Goal: Information Seeking & Learning: Learn about a topic

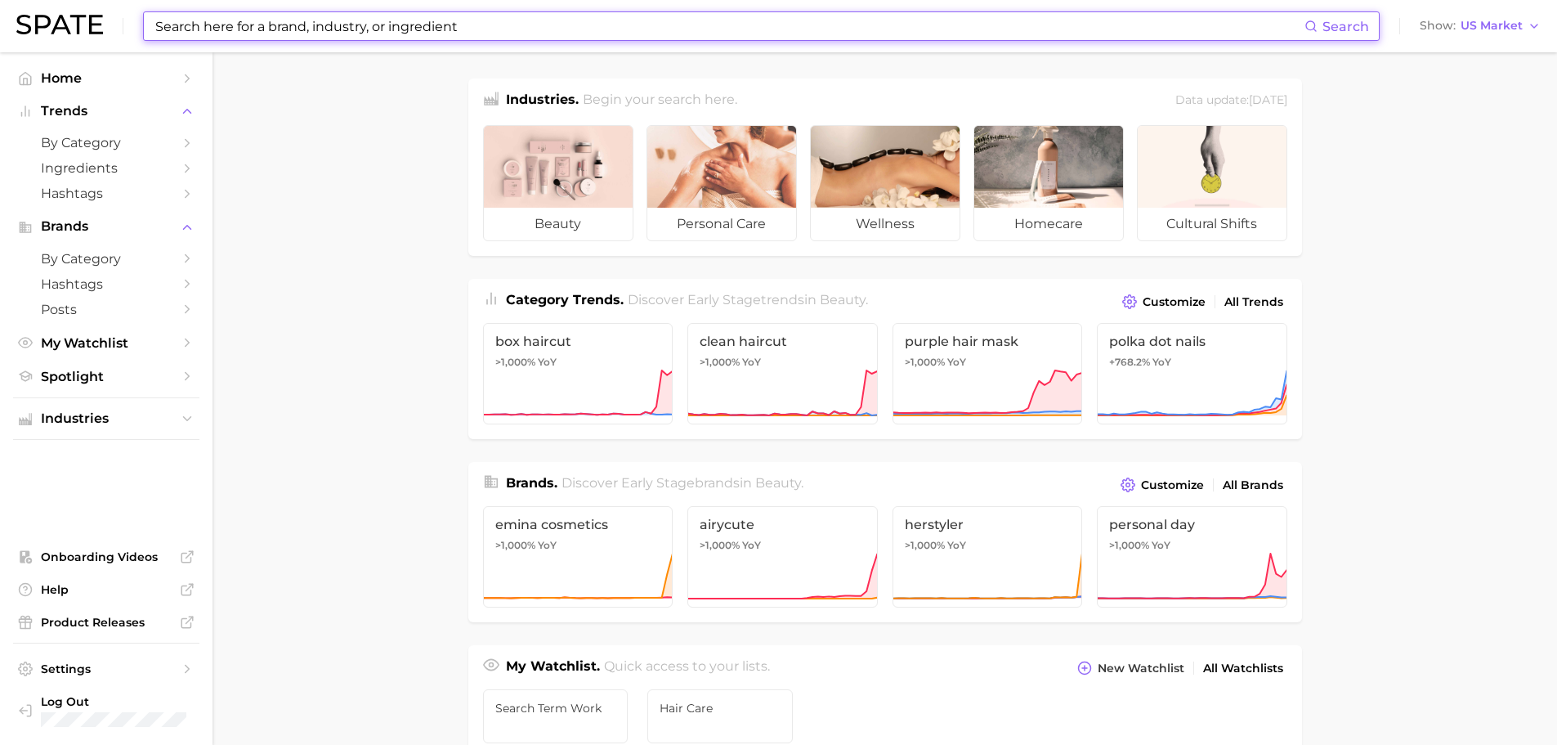
click at [307, 38] on input at bounding box center [729, 26] width 1151 height 28
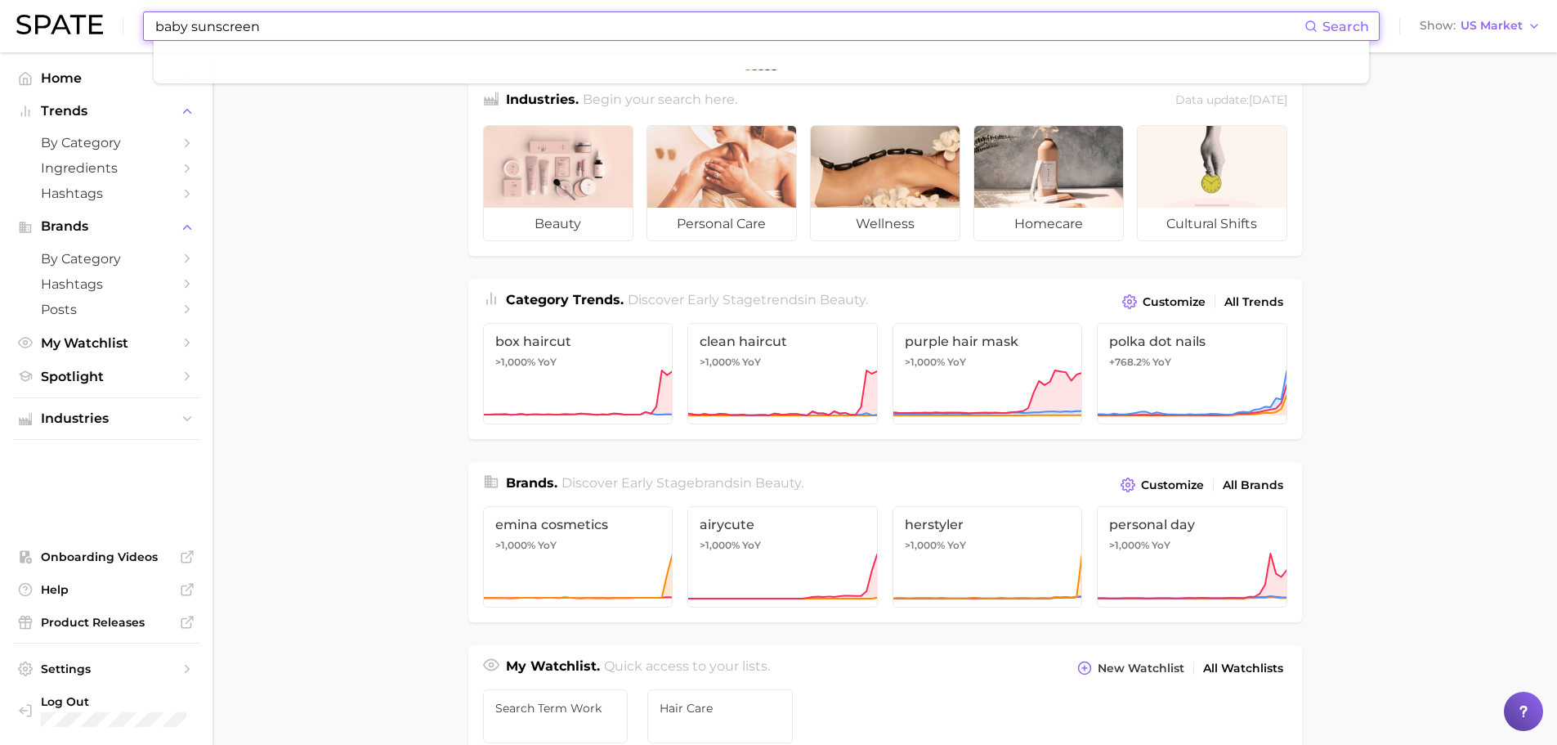
type input "baby sunscreen"
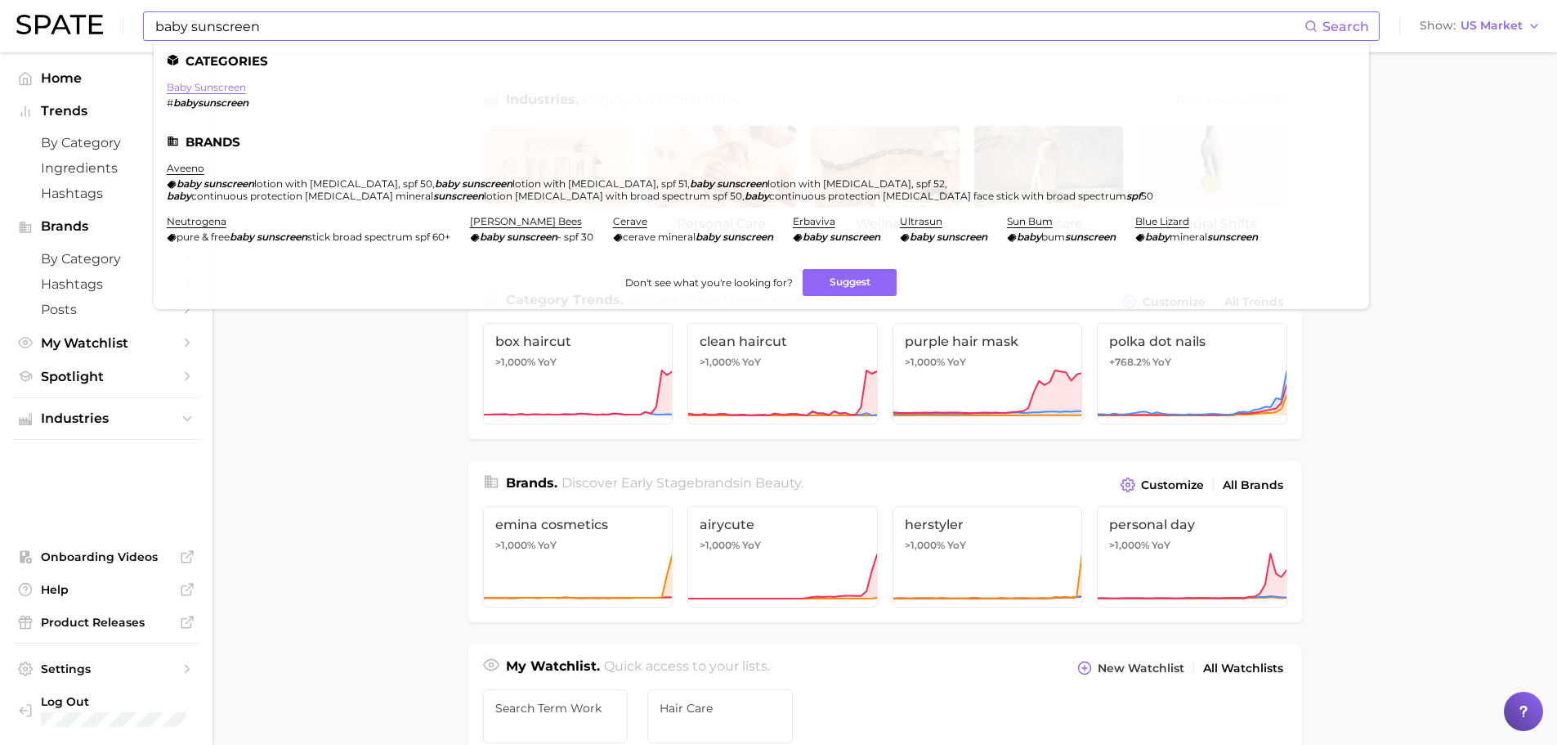
click at [227, 87] on link "baby sunscreen" at bounding box center [206, 87] width 79 height 12
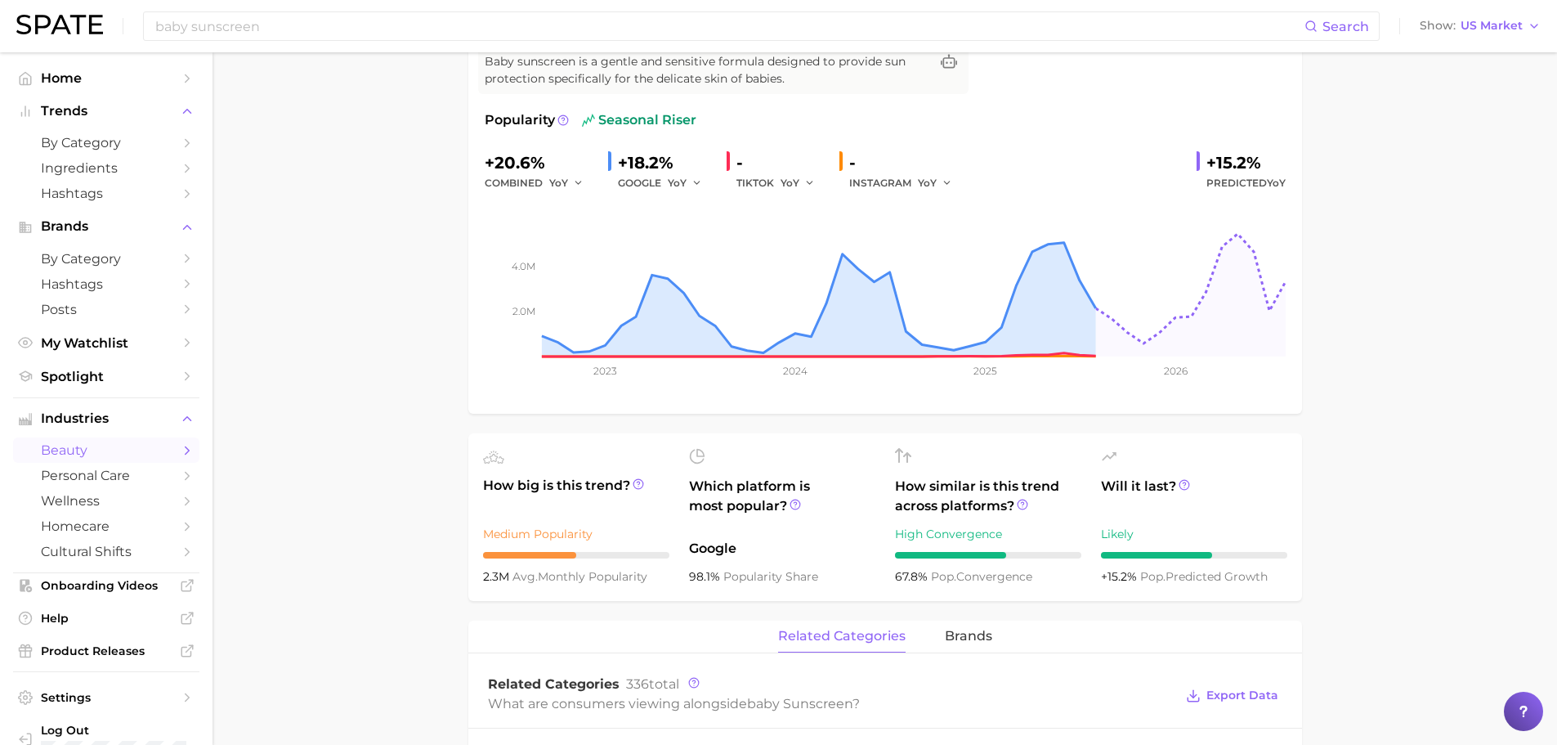
scroll to position [245, 0]
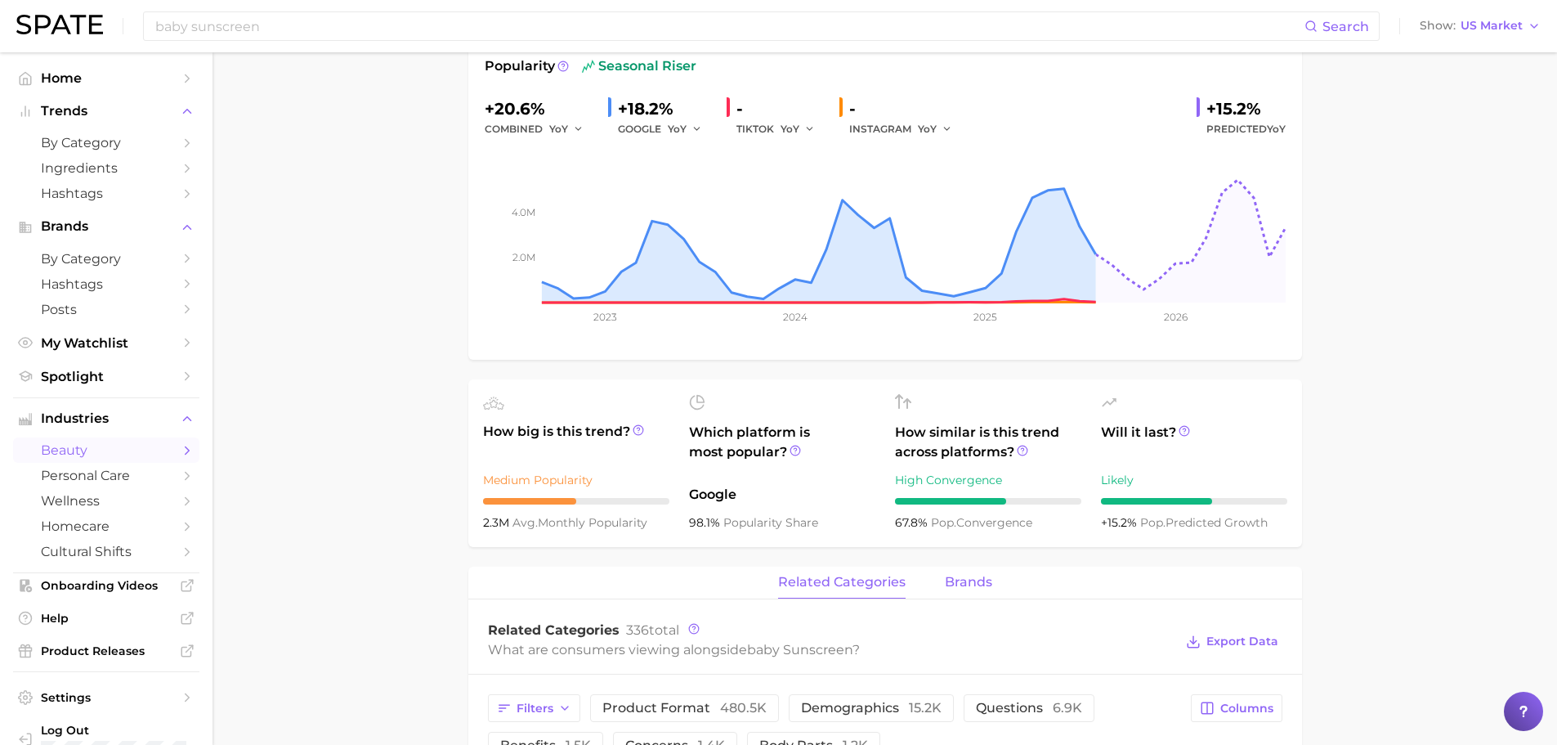
click at [961, 584] on span "brands" at bounding box center [968, 582] width 47 height 15
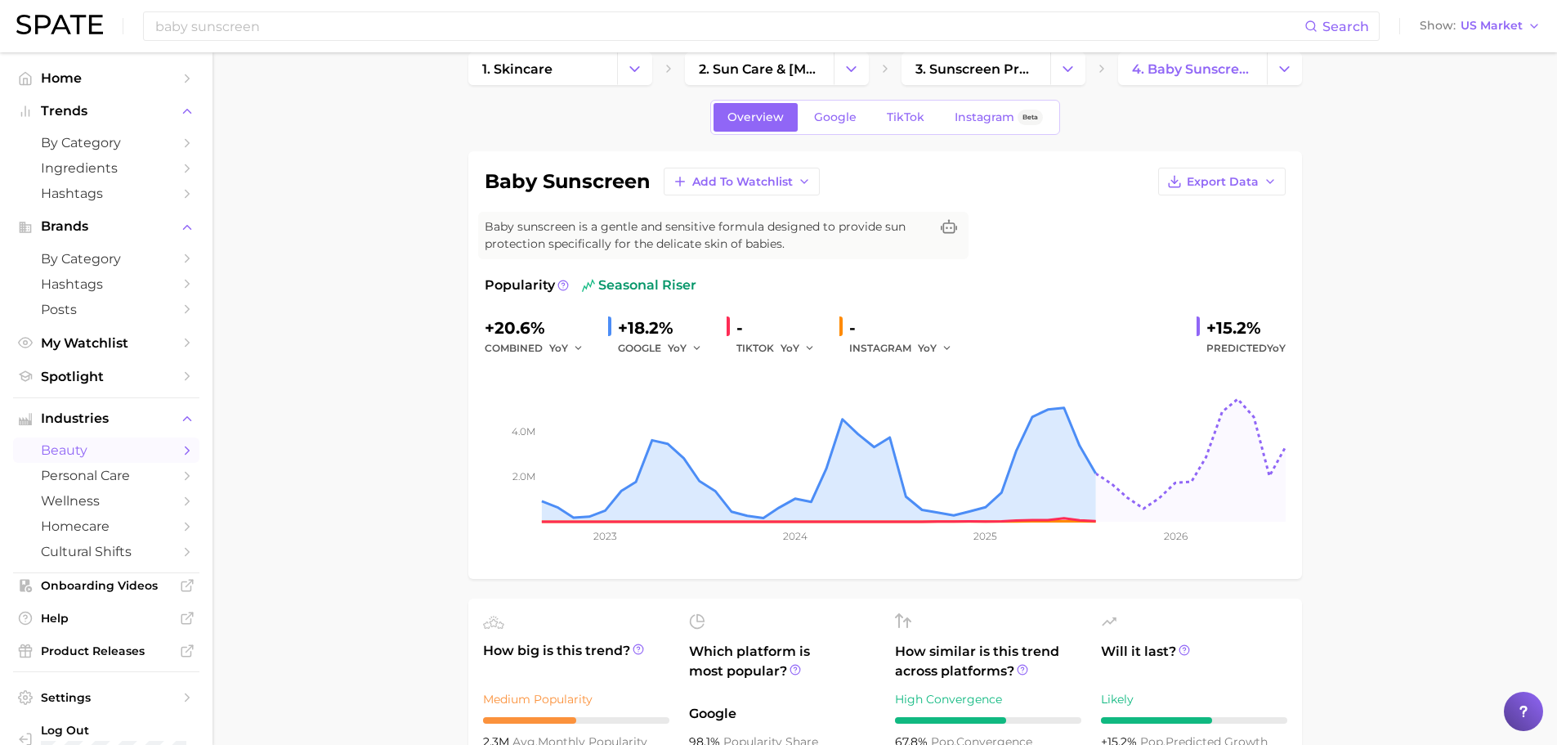
scroll to position [490, 0]
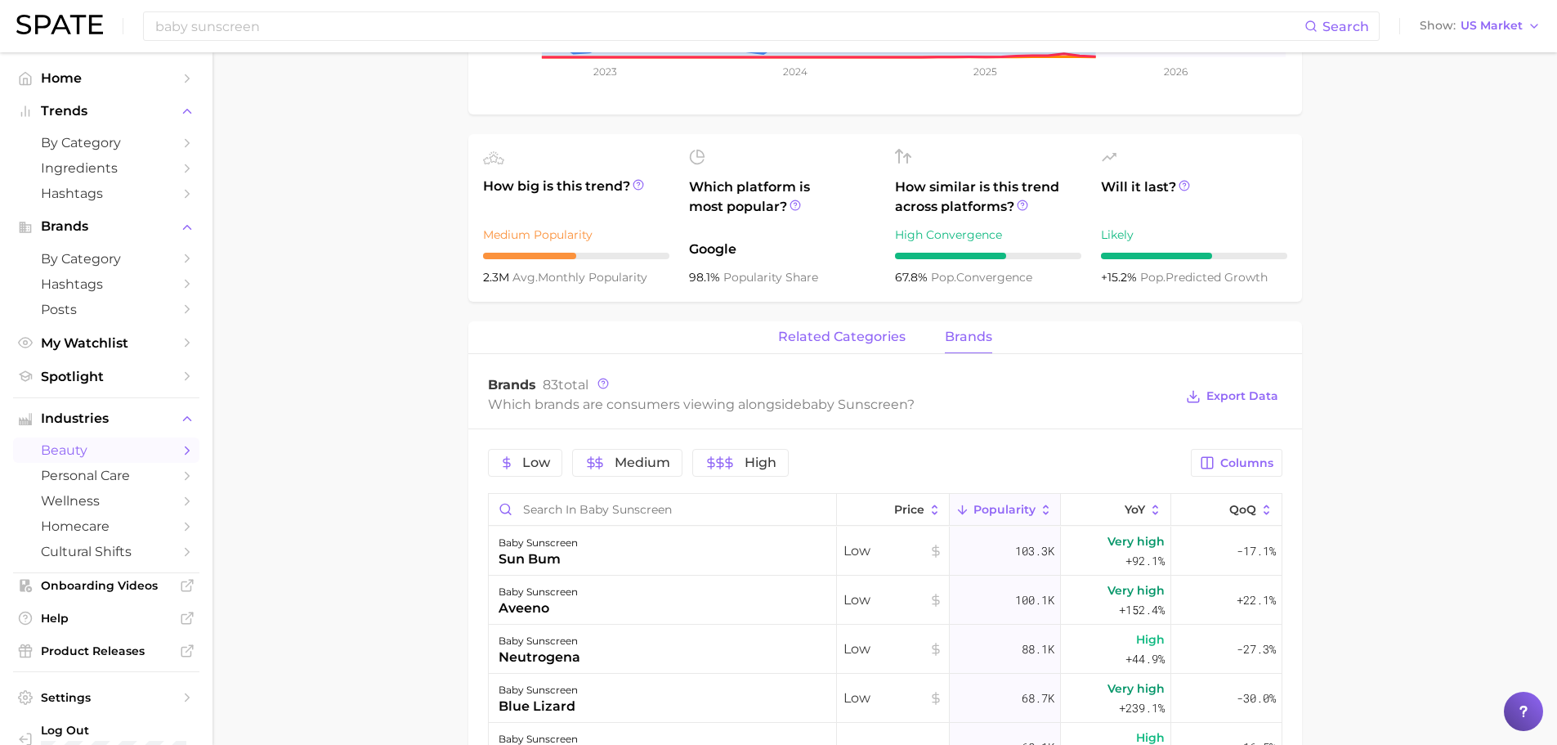
click at [809, 353] on button "related categories" at bounding box center [842, 337] width 128 height 32
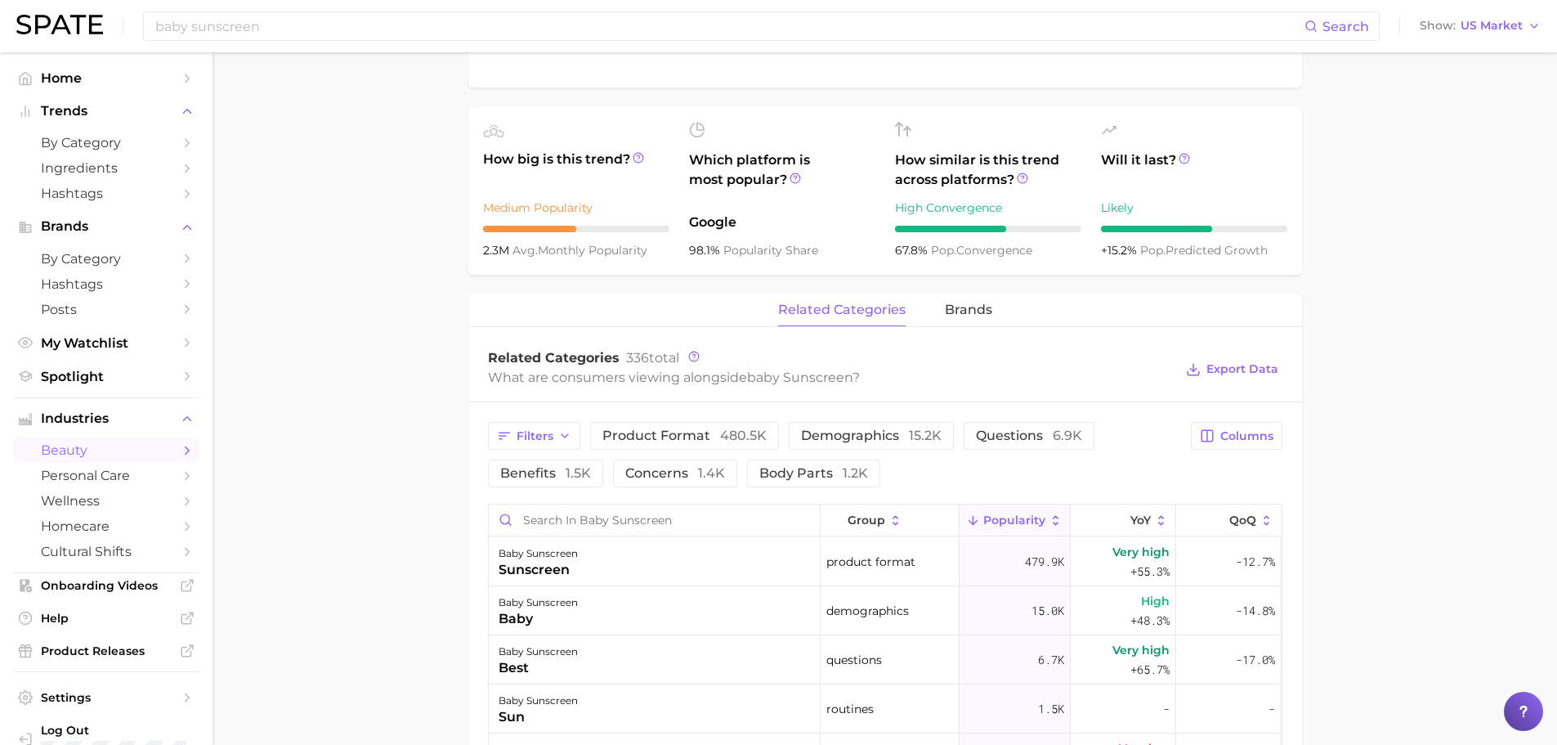
scroll to position [468, 0]
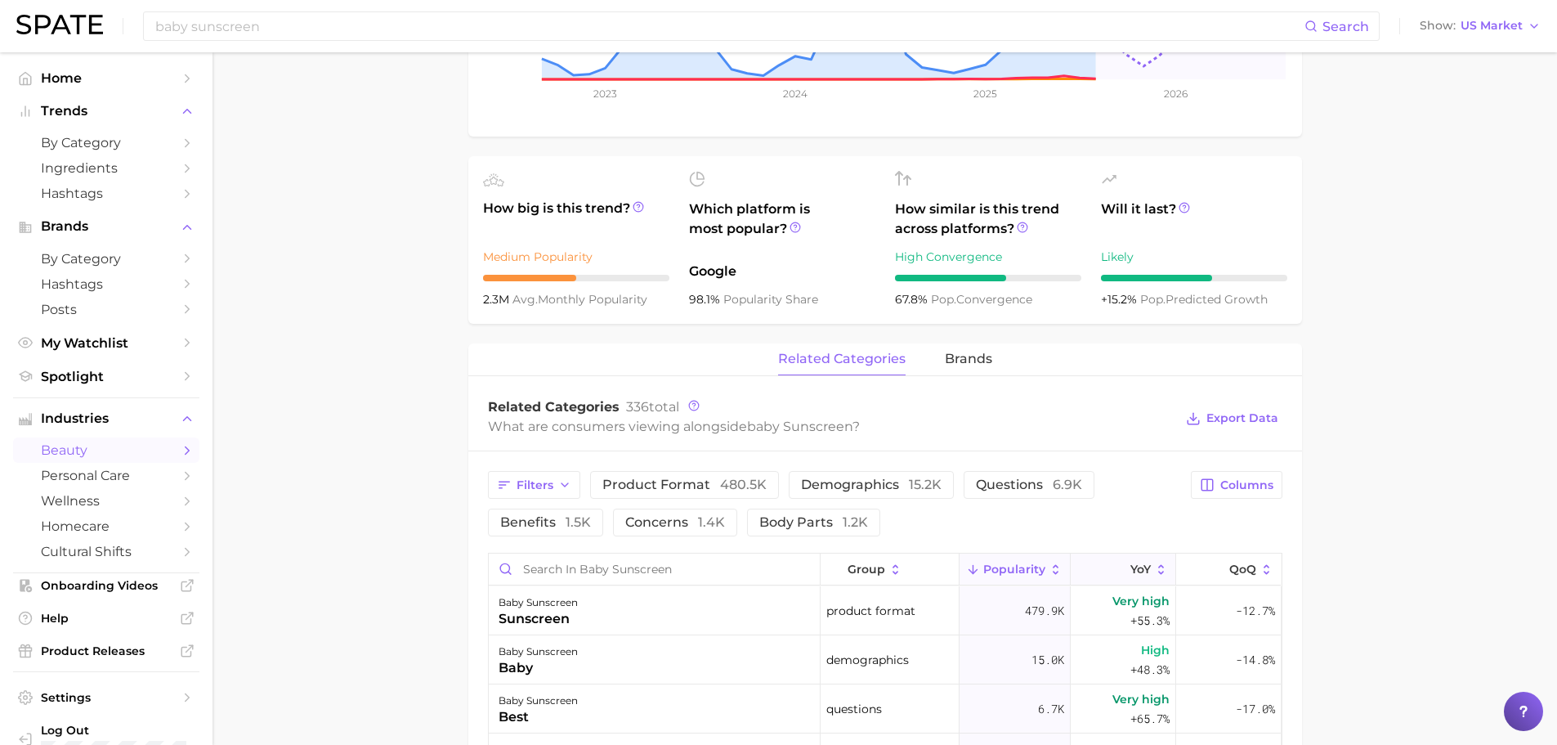
click at [1154, 569] on icon at bounding box center [1161, 569] width 15 height 15
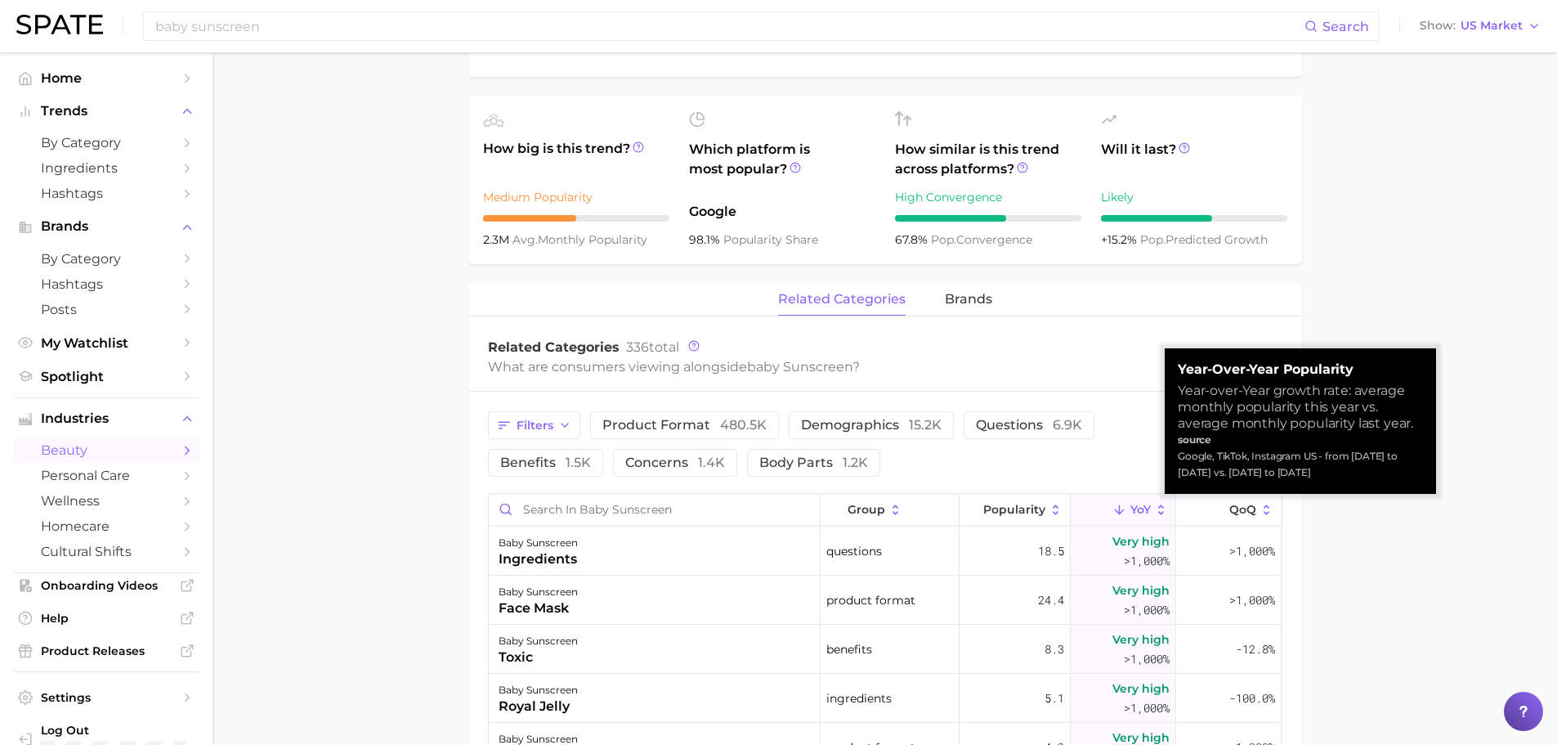
scroll to position [632, 0]
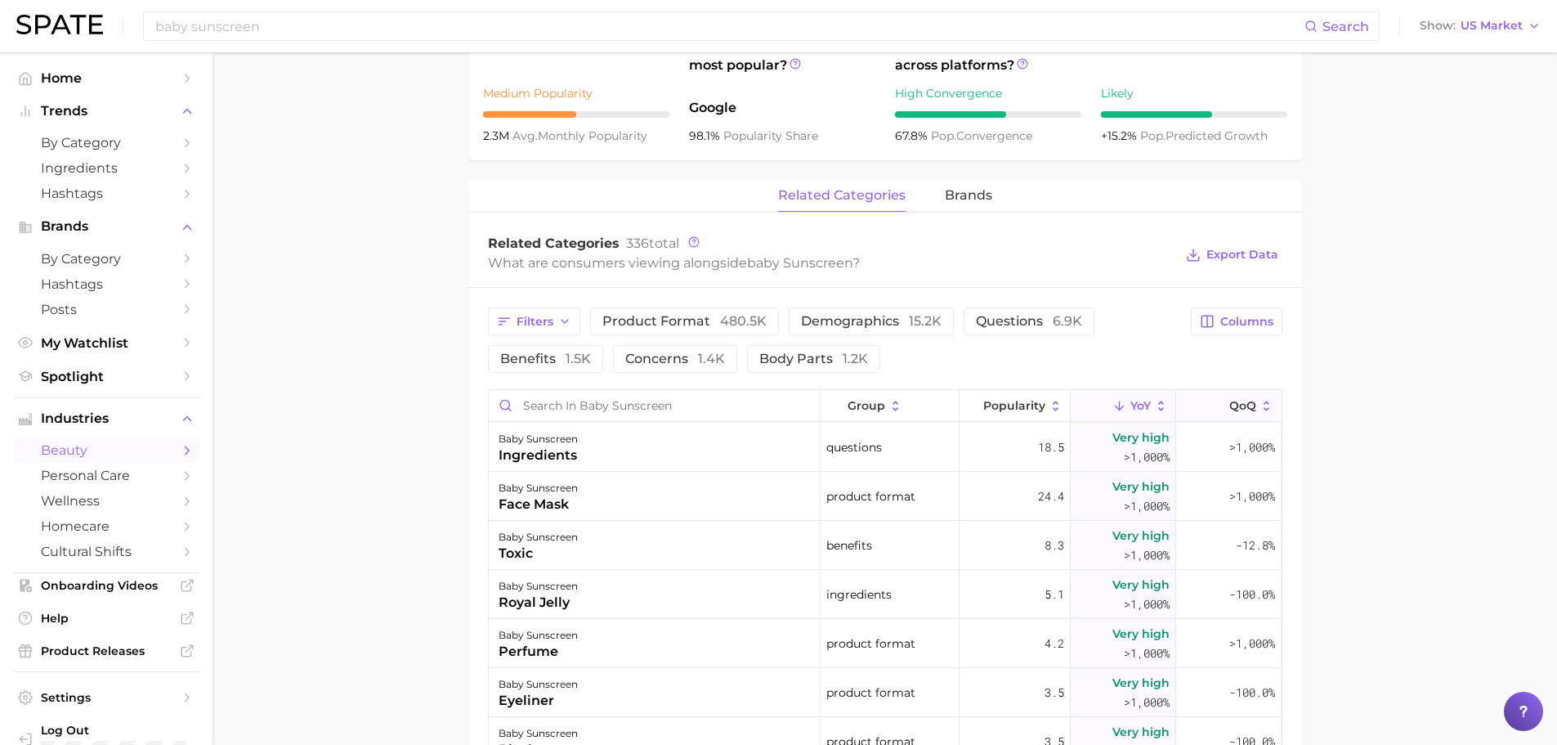
click at [1239, 405] on span "QoQ" at bounding box center [1242, 405] width 27 height 13
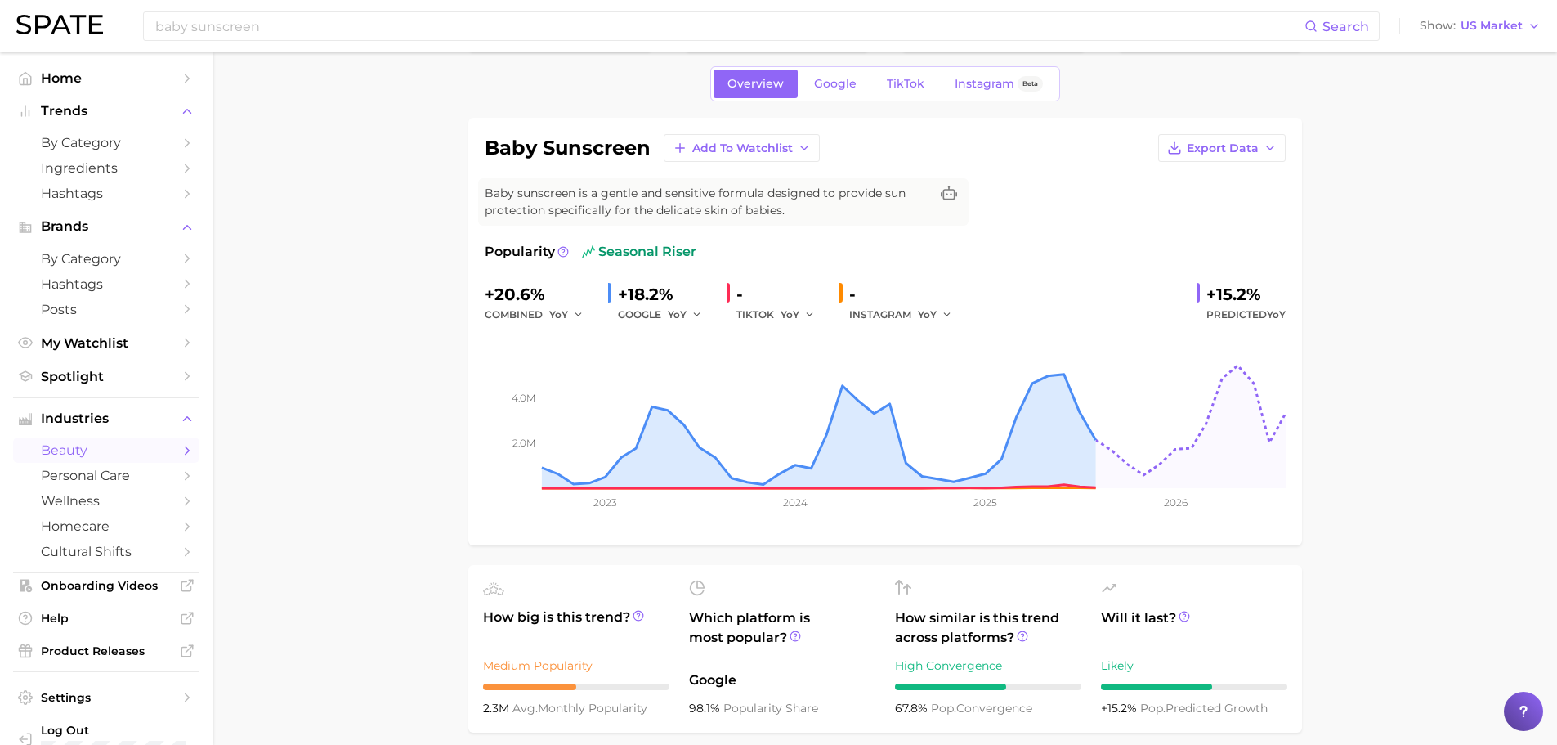
scroll to position [0, 0]
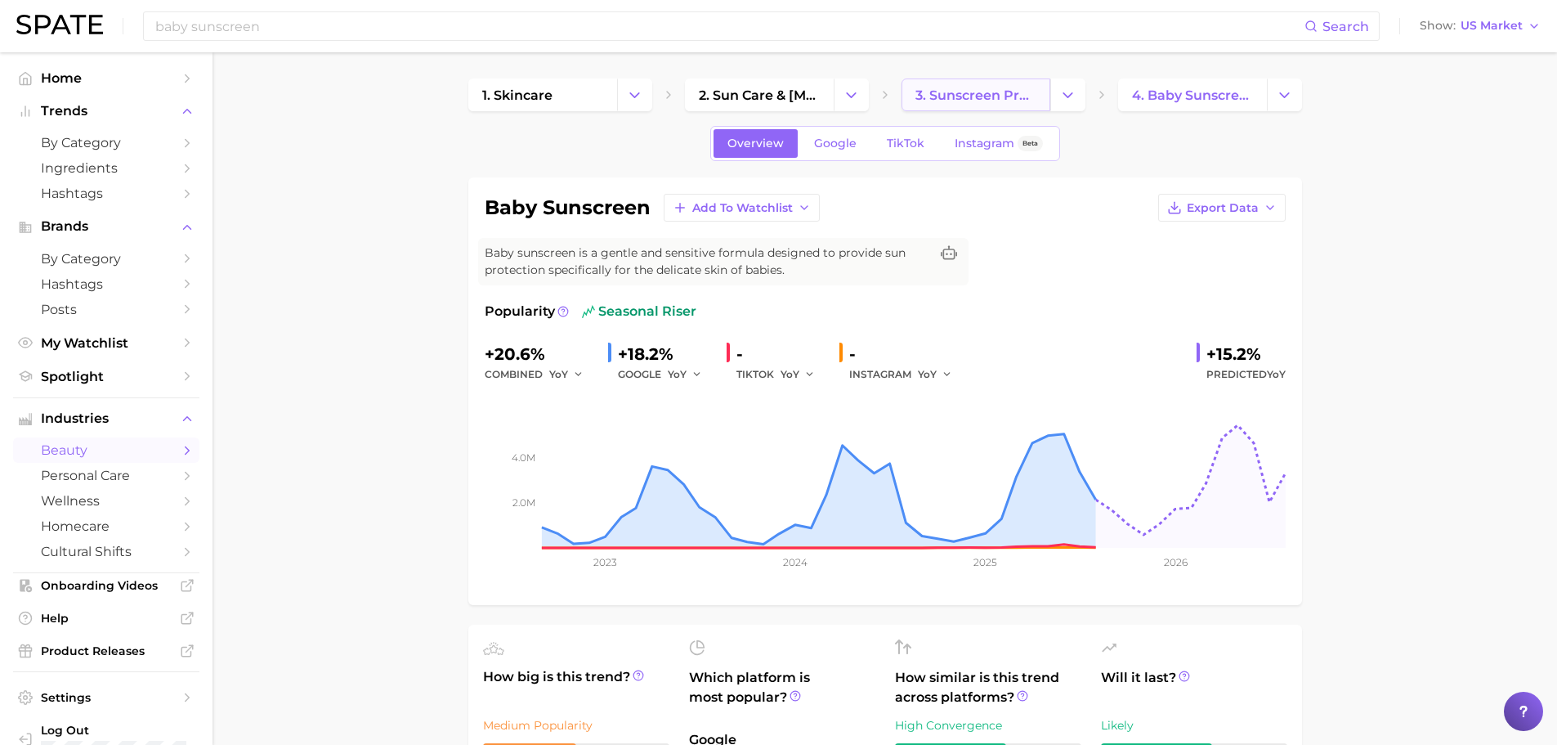
click at [974, 94] on span "3. sunscreen products" at bounding box center [976, 95] width 121 height 16
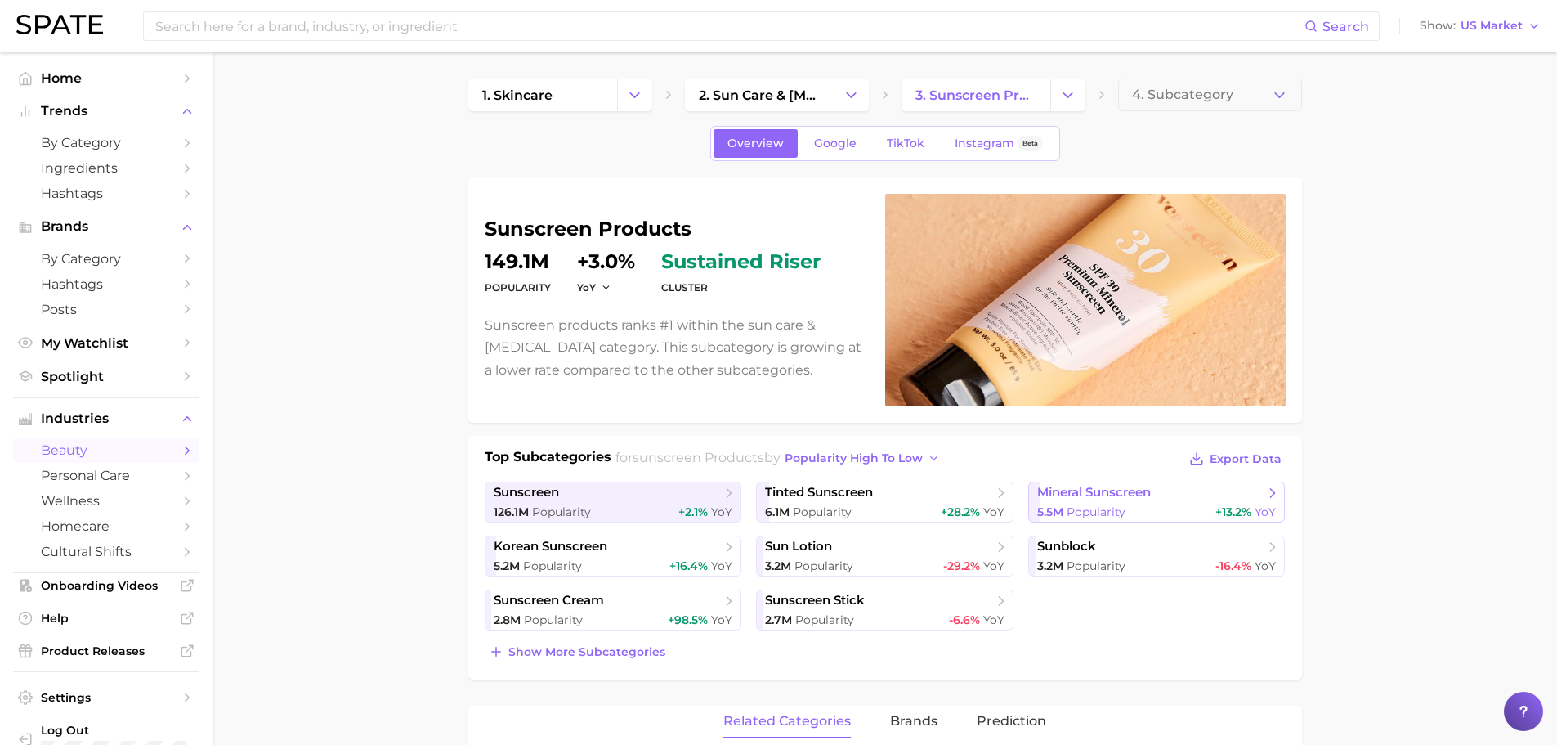
click at [1094, 483] on link "mineral sunscreen 5.5m Popularity +13.2% YoY" at bounding box center [1156, 501] width 257 height 41
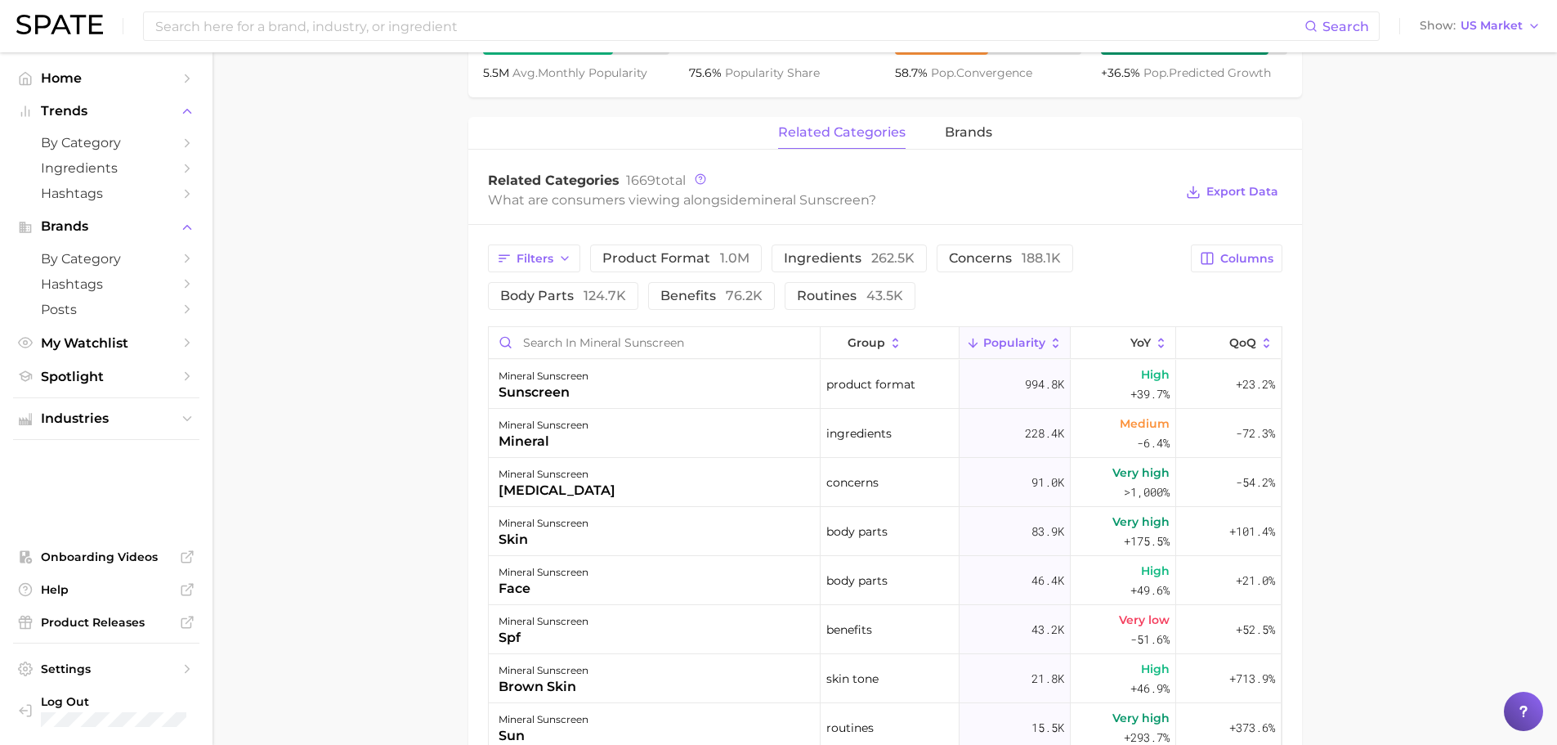
scroll to position [736, 0]
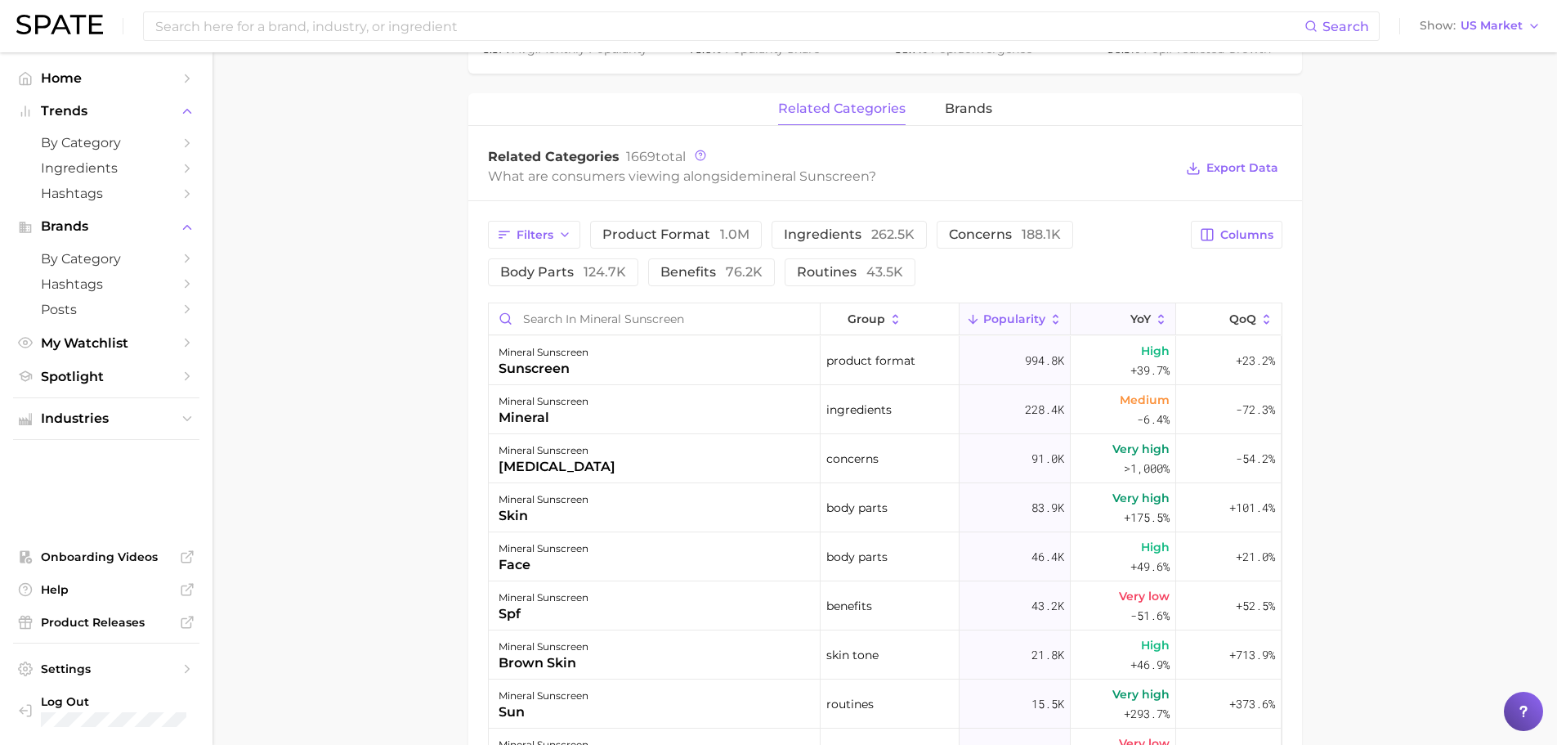
click at [1099, 315] on button "YoY" at bounding box center [1123, 319] width 105 height 32
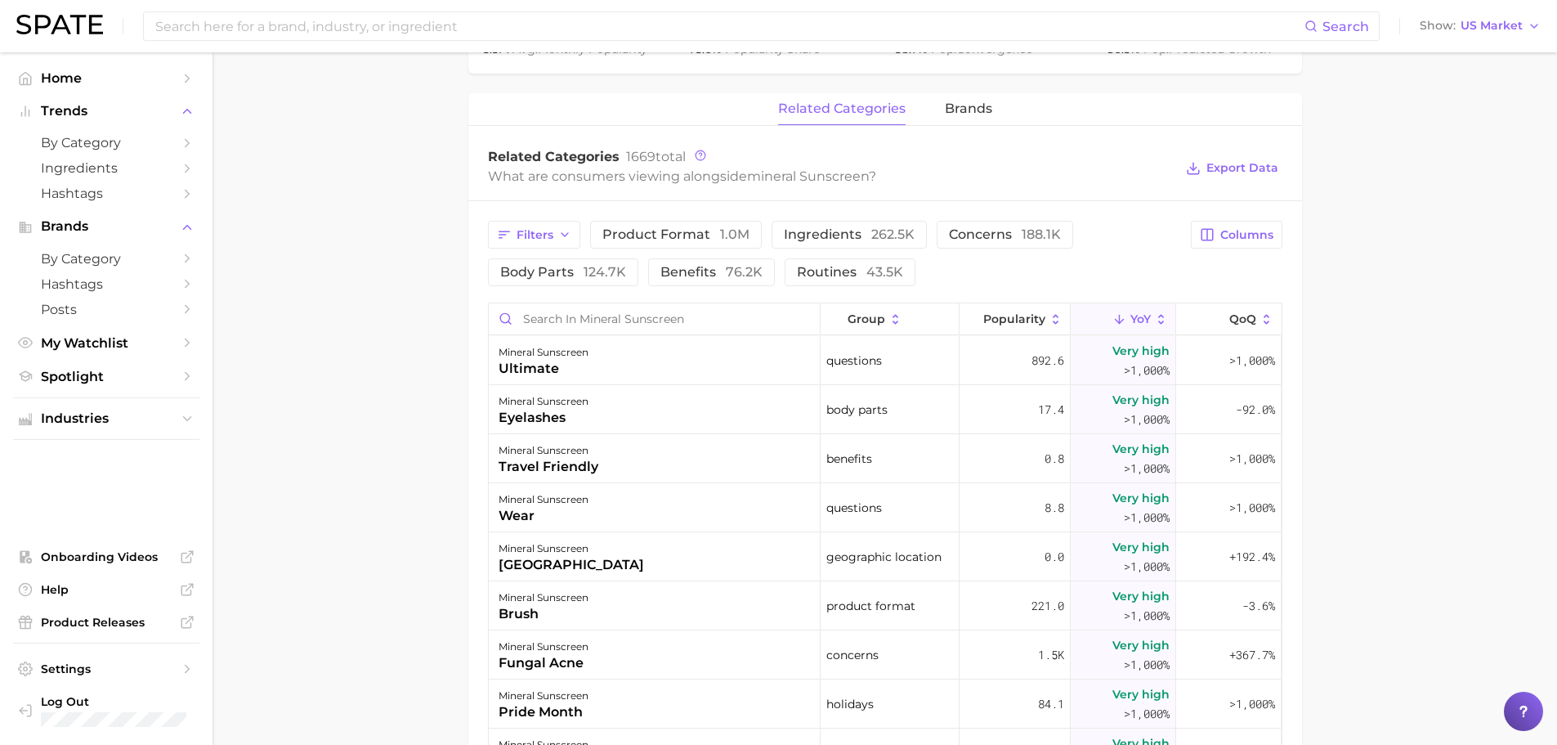
click at [942, 112] on div "related categories brands" at bounding box center [885, 109] width 834 height 33
click at [947, 107] on span "brands" at bounding box center [968, 108] width 47 height 15
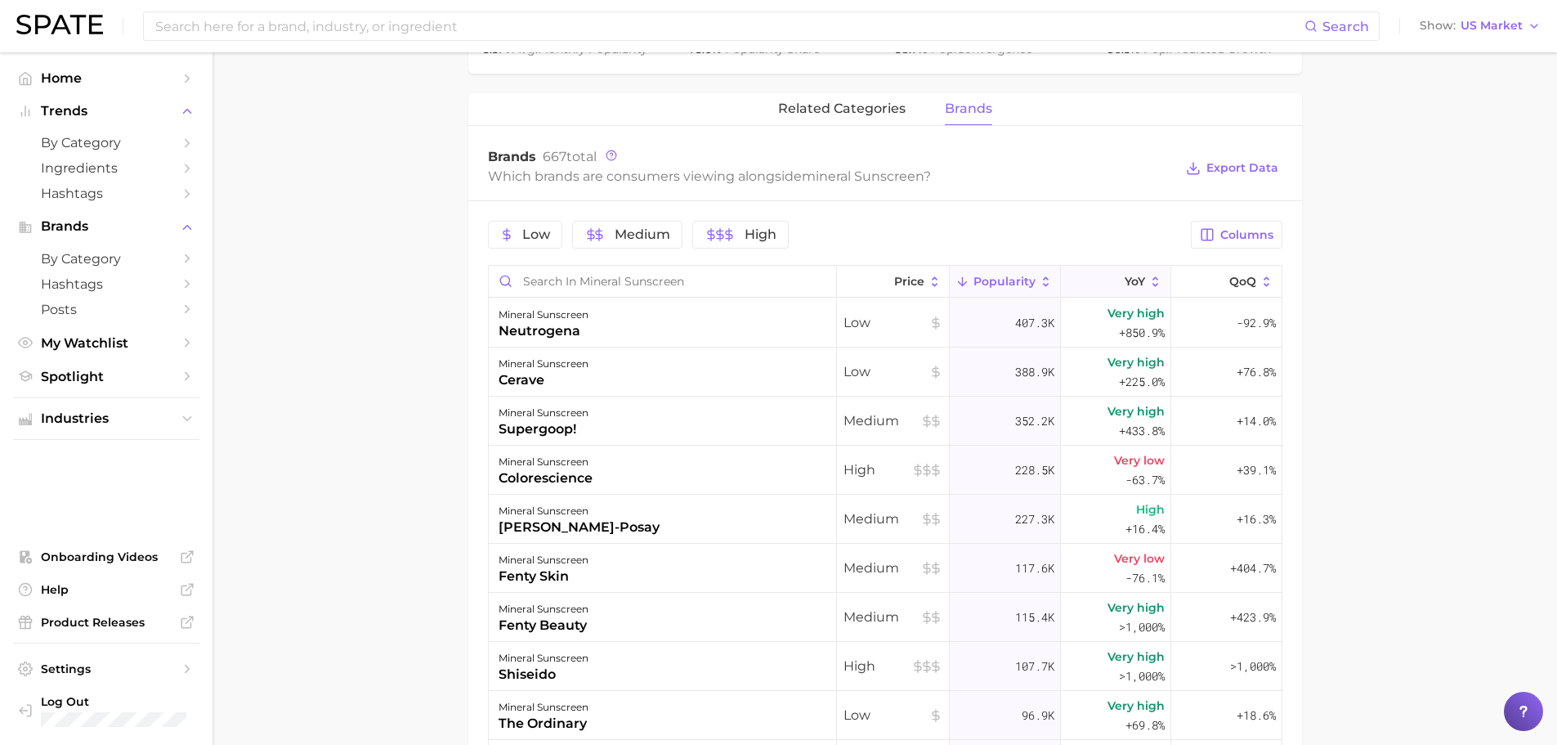
click at [1125, 276] on span "YoY" at bounding box center [1135, 281] width 20 height 13
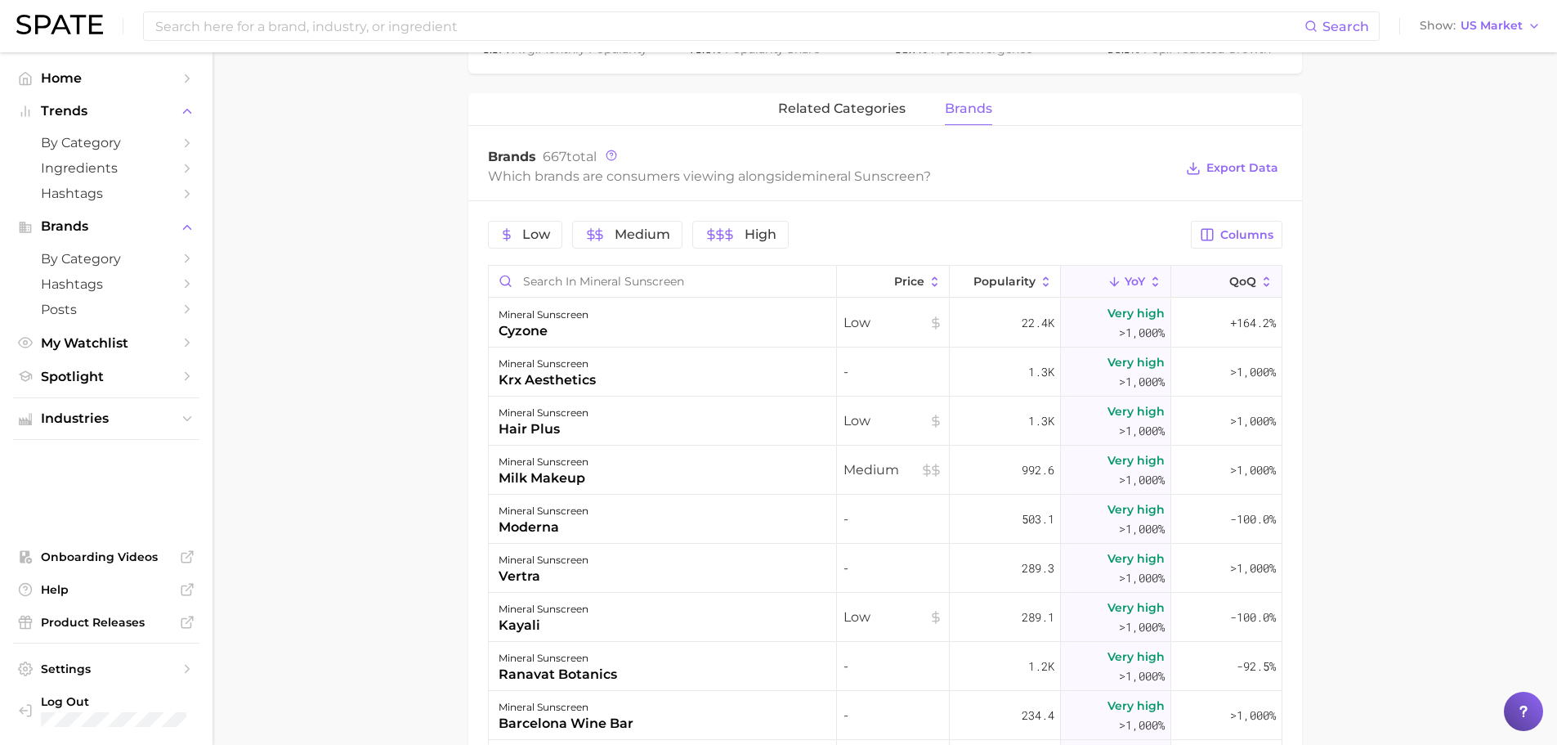
click at [1260, 283] on icon at bounding box center [1267, 282] width 15 height 15
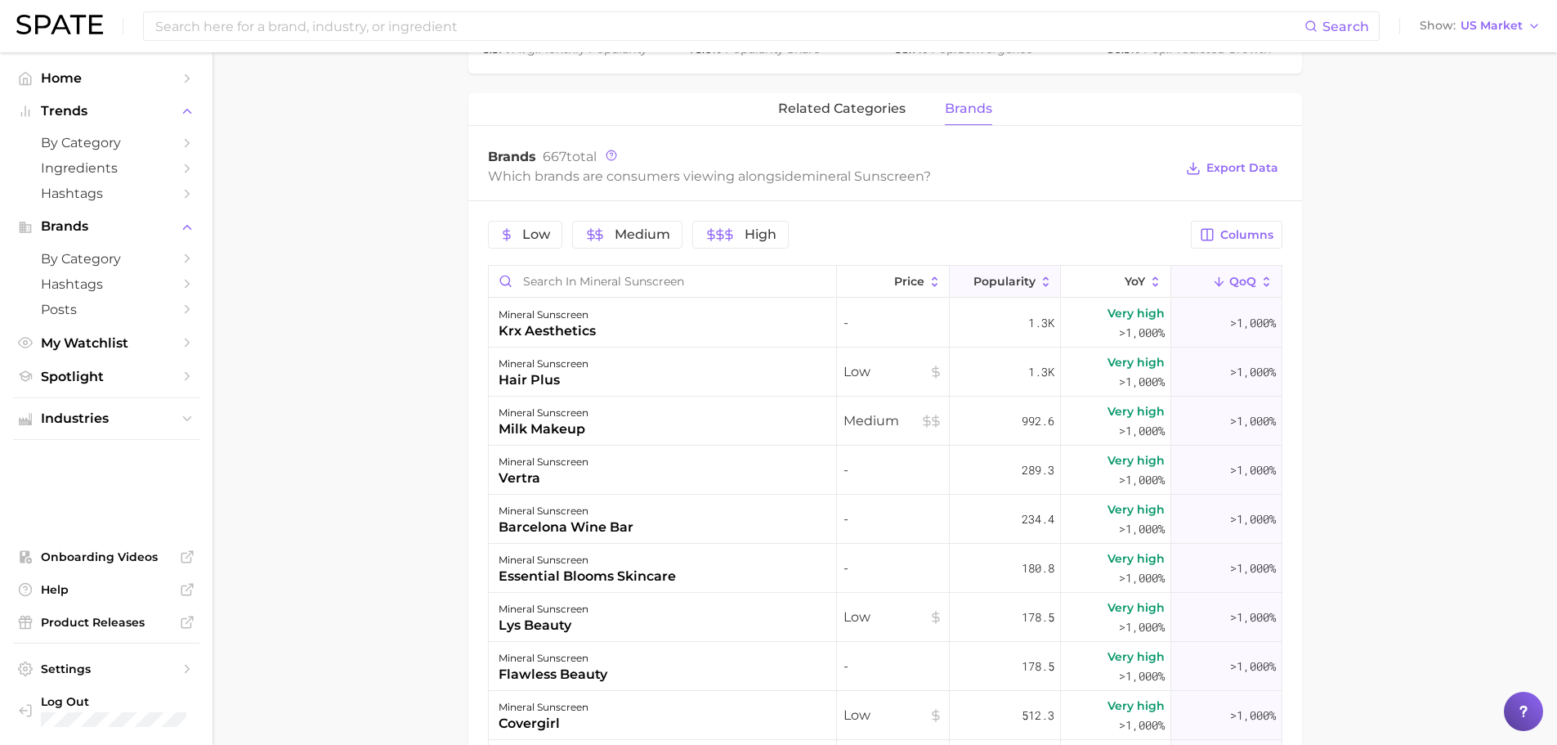
click at [974, 283] on span "Popularity" at bounding box center [1005, 281] width 62 height 13
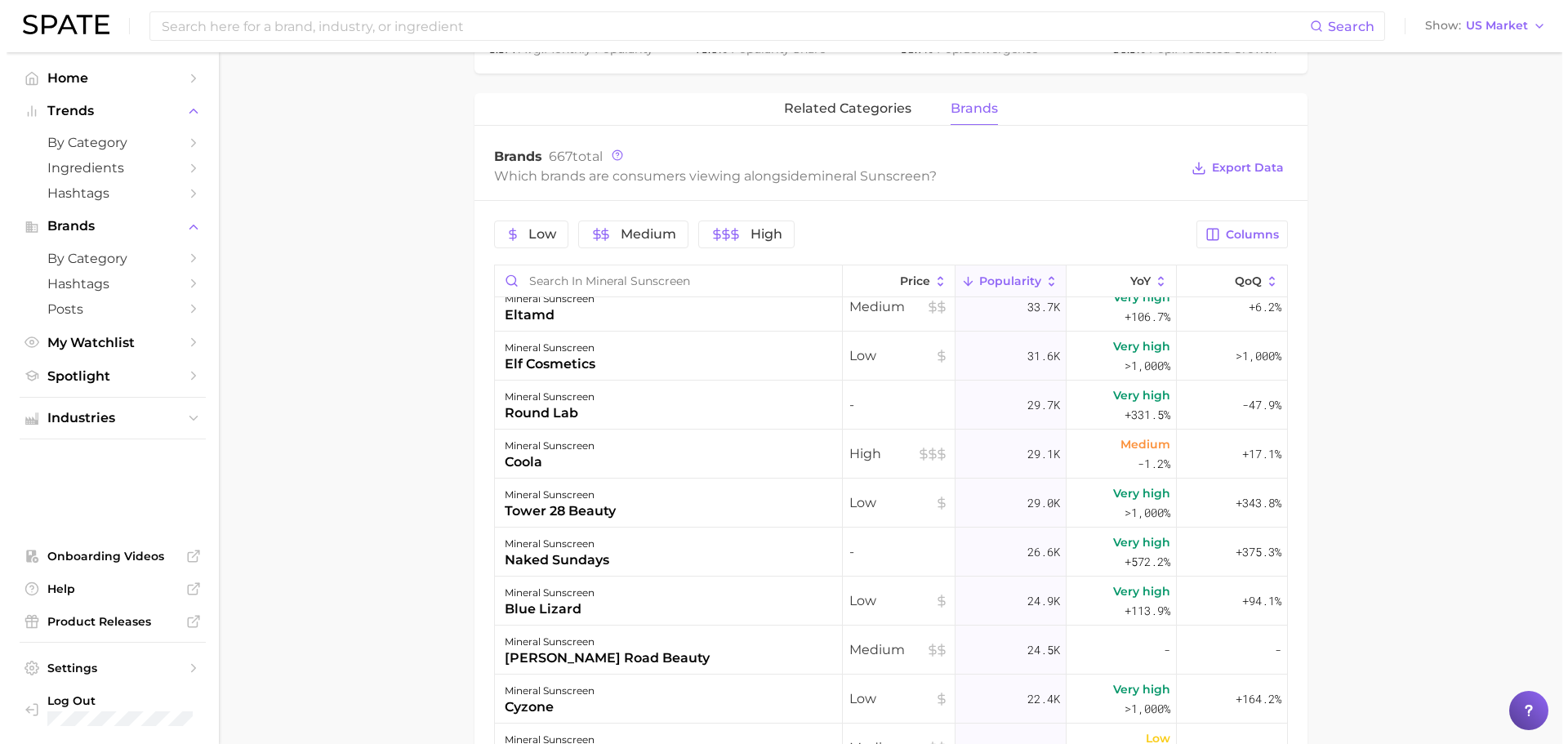
scroll to position [1142, 0]
click at [542, 610] on div "blue lizard" at bounding box center [543, 608] width 90 height 20
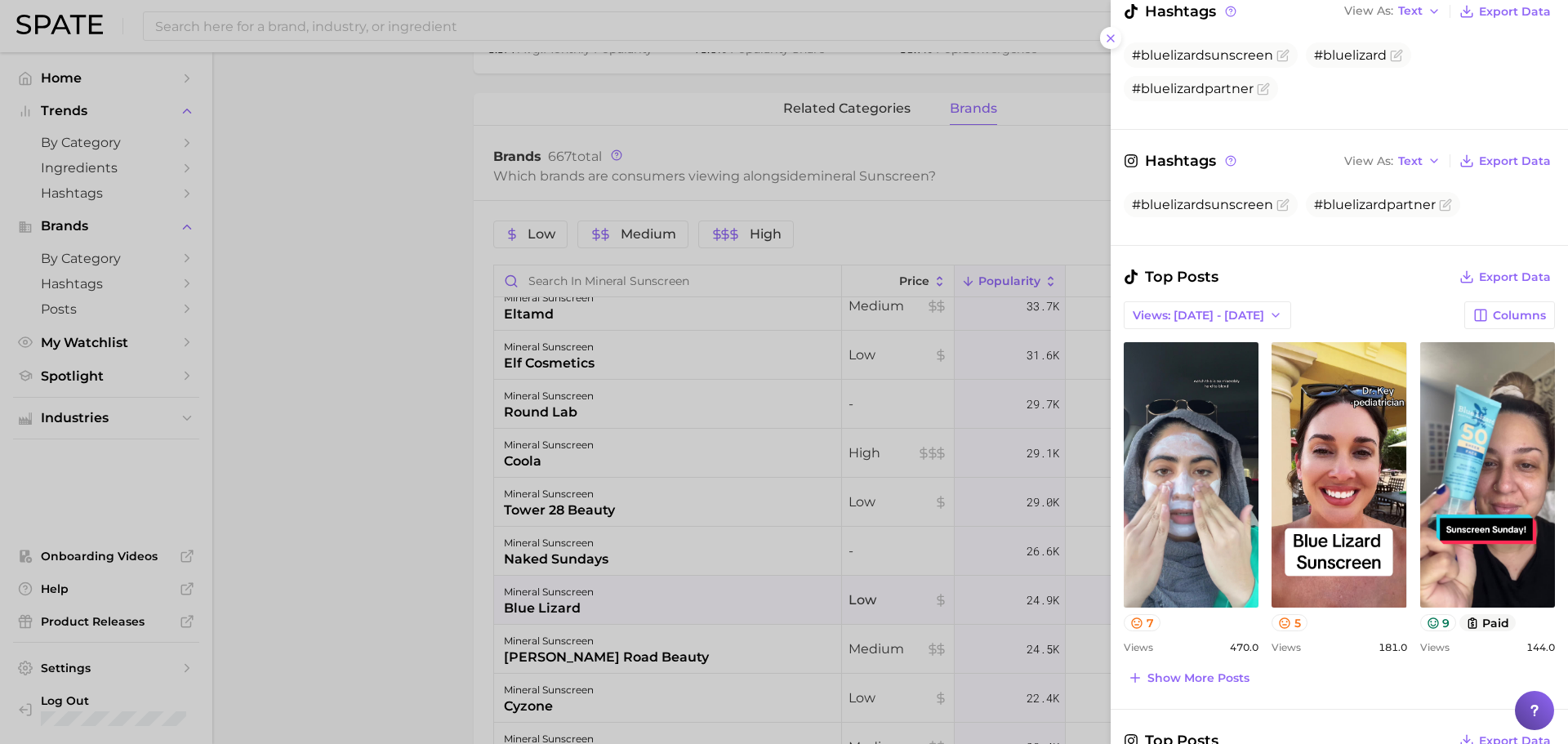
scroll to position [489, 0]
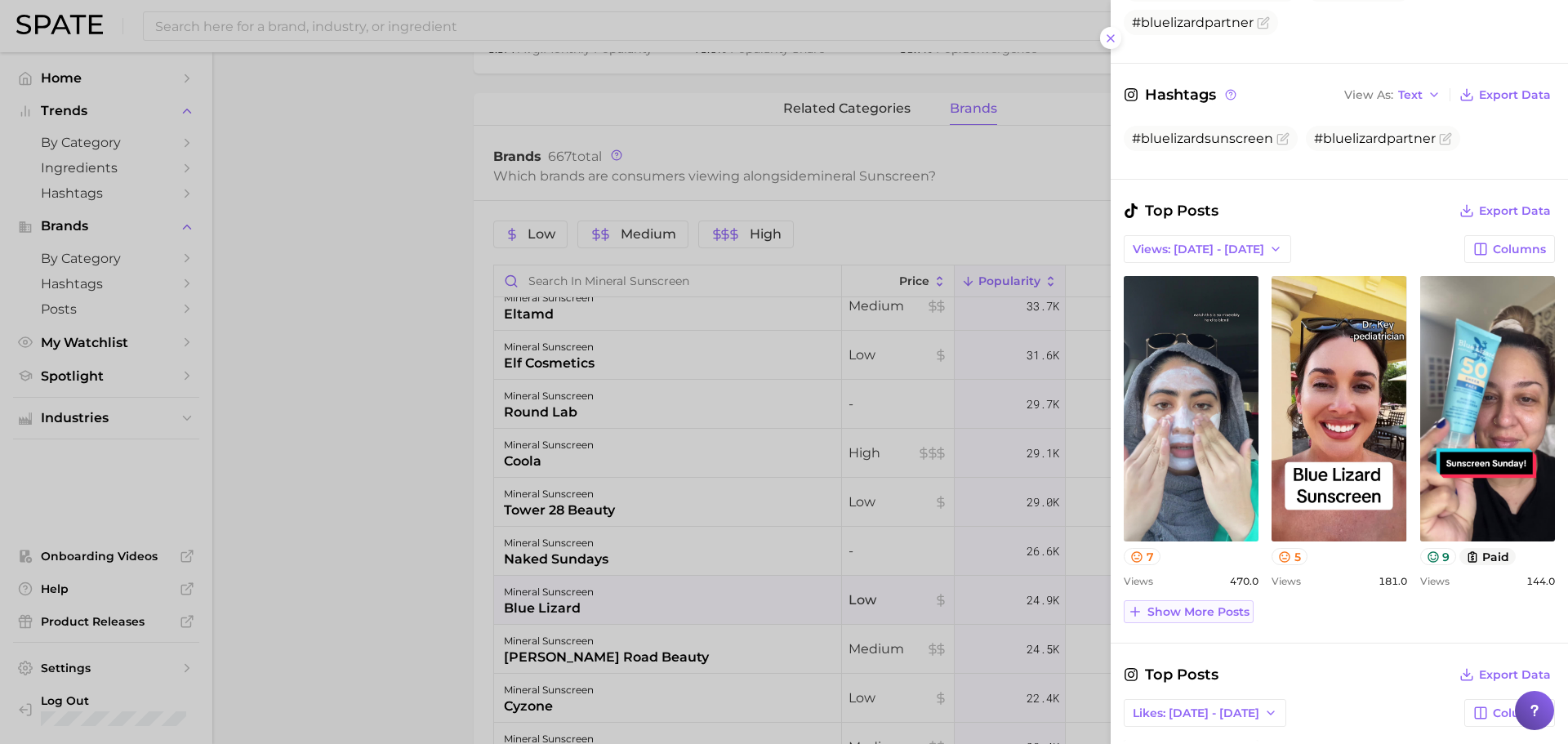
click at [1241, 614] on span "Show more posts" at bounding box center [1198, 612] width 102 height 14
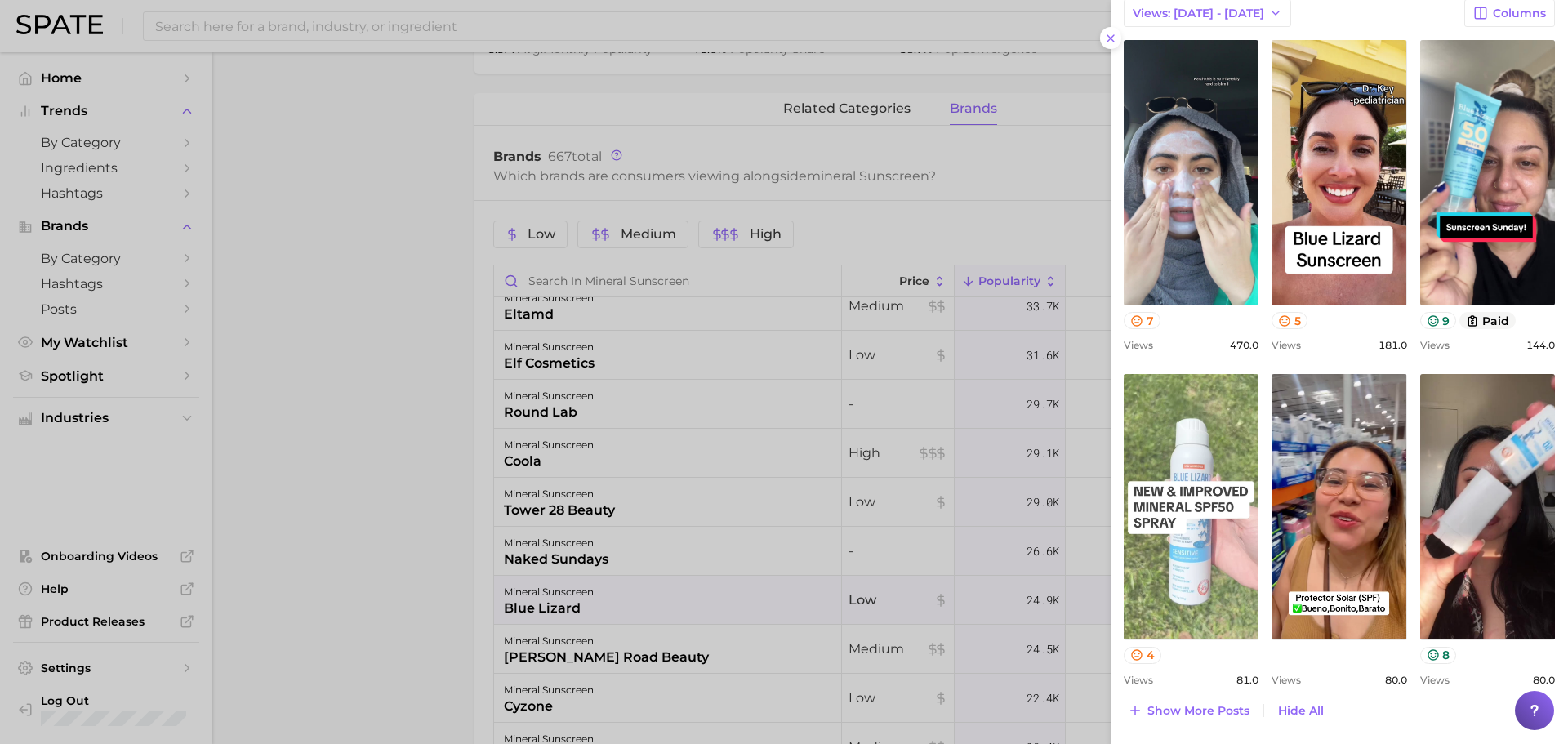
scroll to position [816, 0]
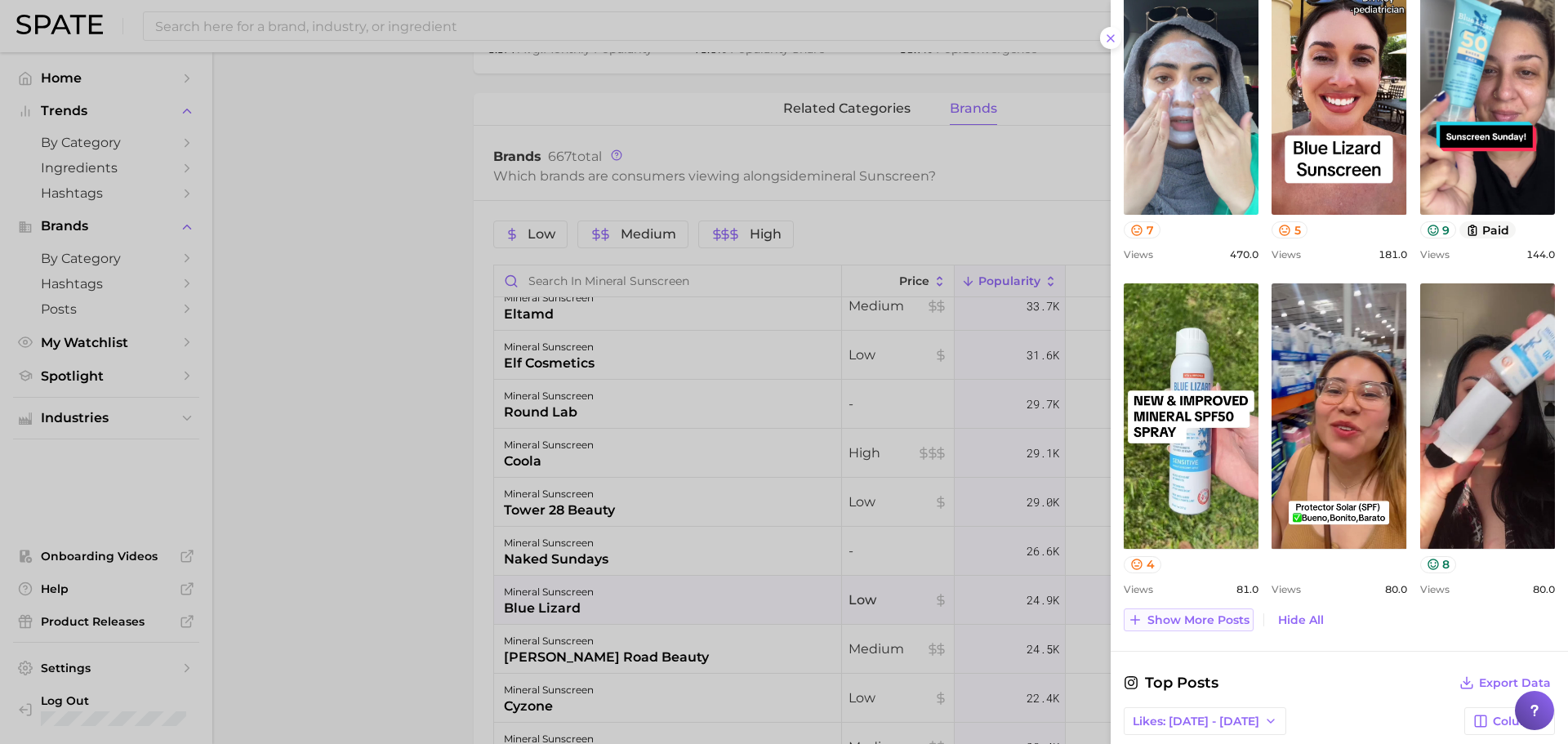
click at [1229, 620] on span "Show more posts" at bounding box center [1198, 620] width 102 height 14
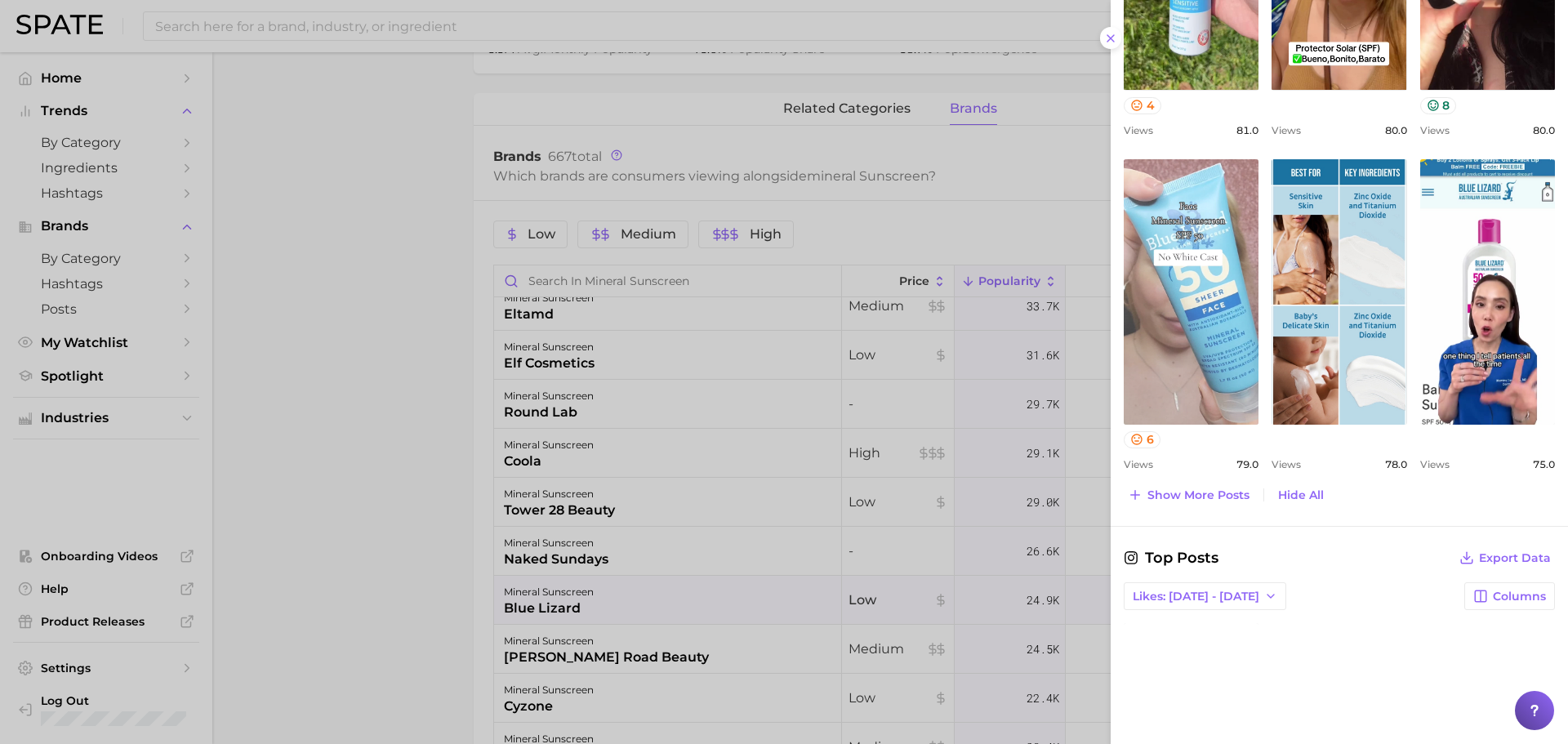
scroll to position [1306, 0]
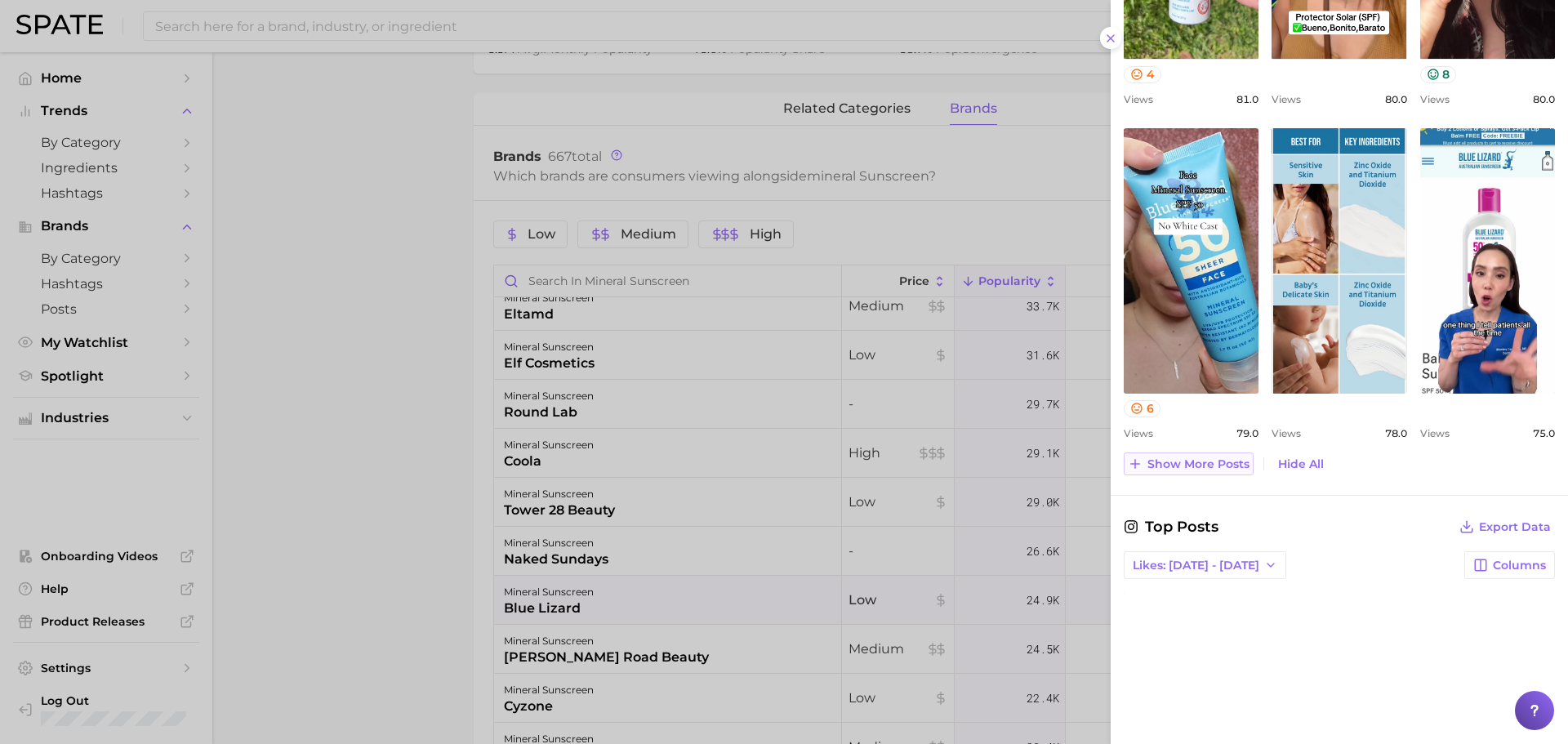
click at [1223, 469] on span "Show more posts" at bounding box center [1198, 464] width 102 height 14
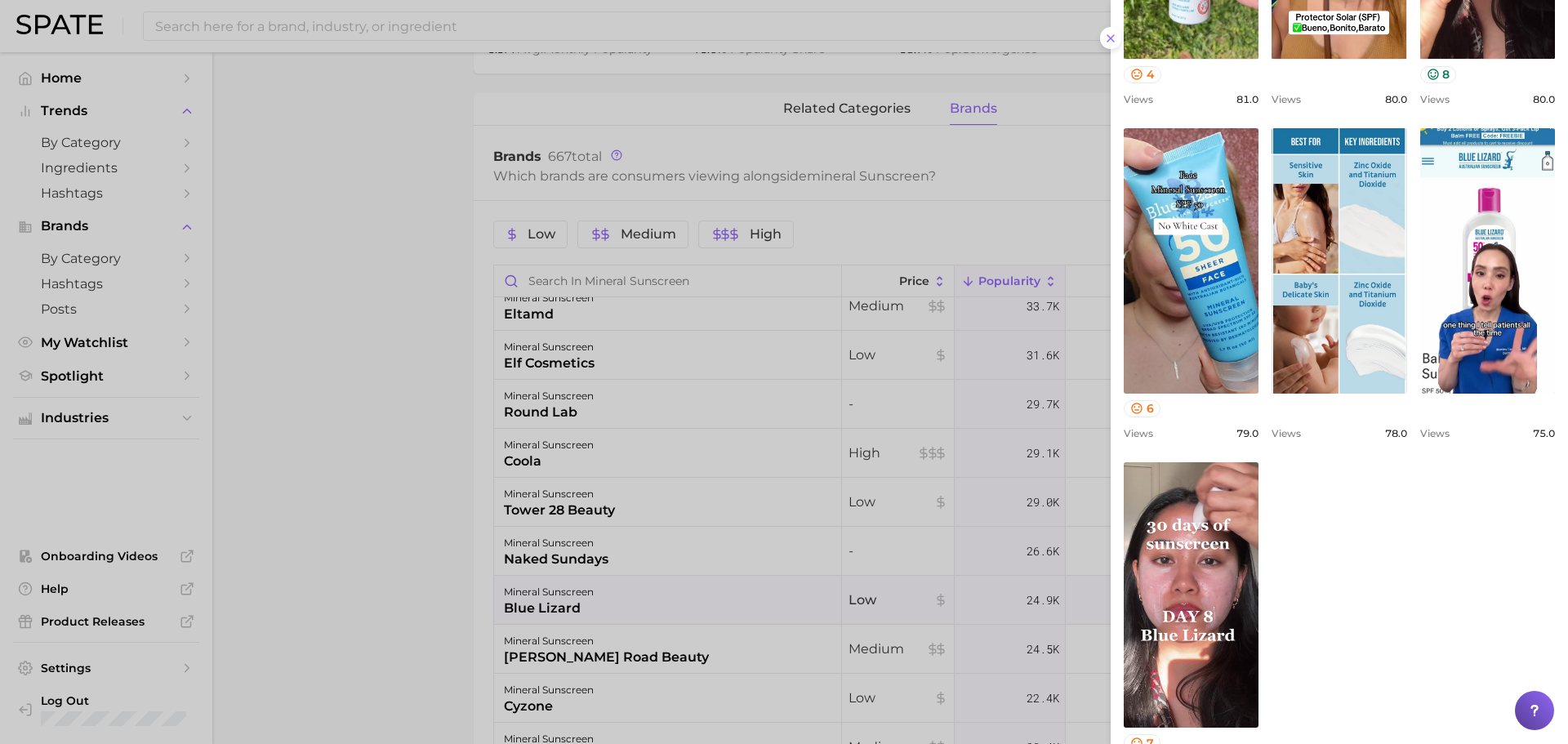
scroll to position [0, 0]
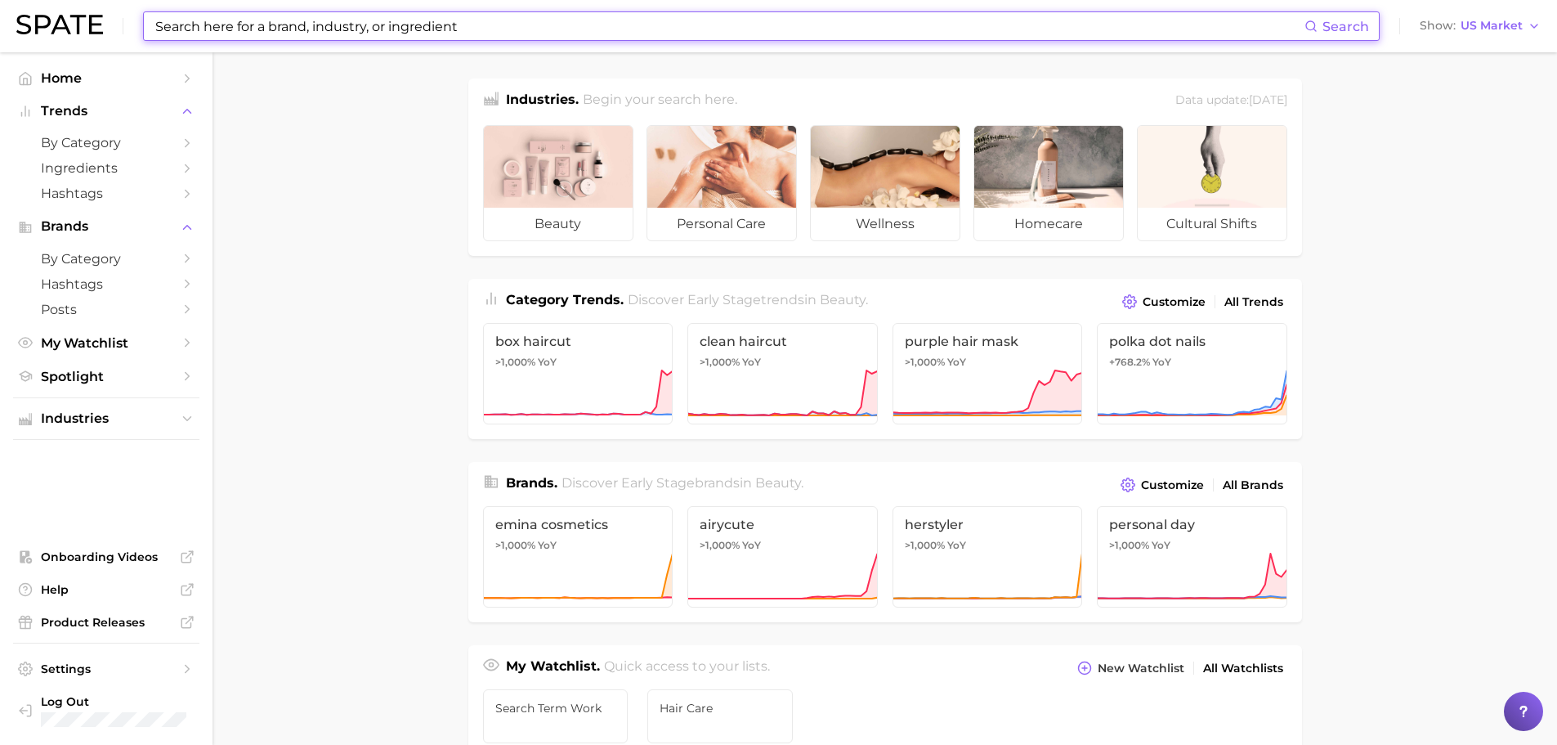
click at [468, 27] on input at bounding box center [729, 26] width 1151 height 28
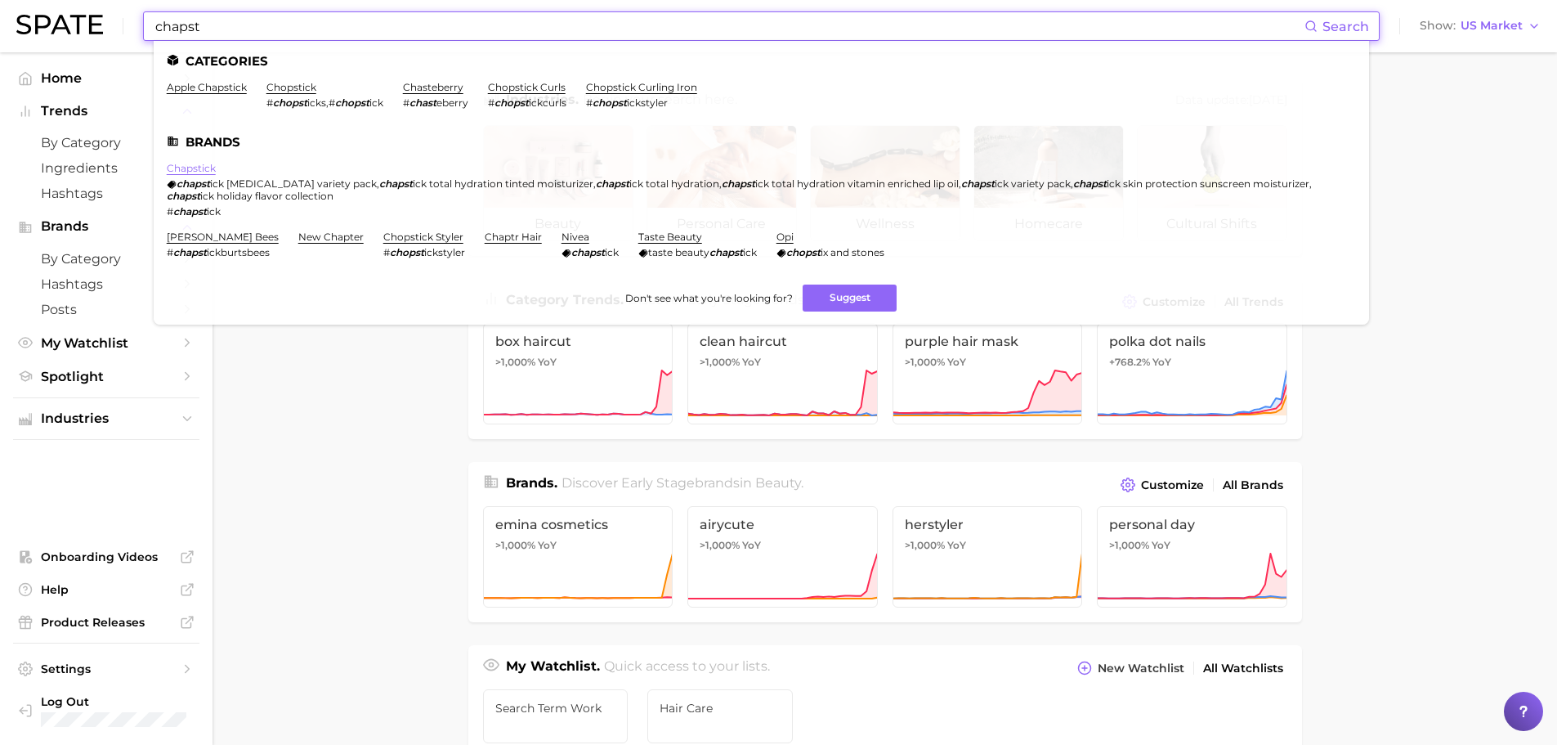
type input "chapst"
click at [201, 163] on link "chapstick" at bounding box center [191, 168] width 49 height 12
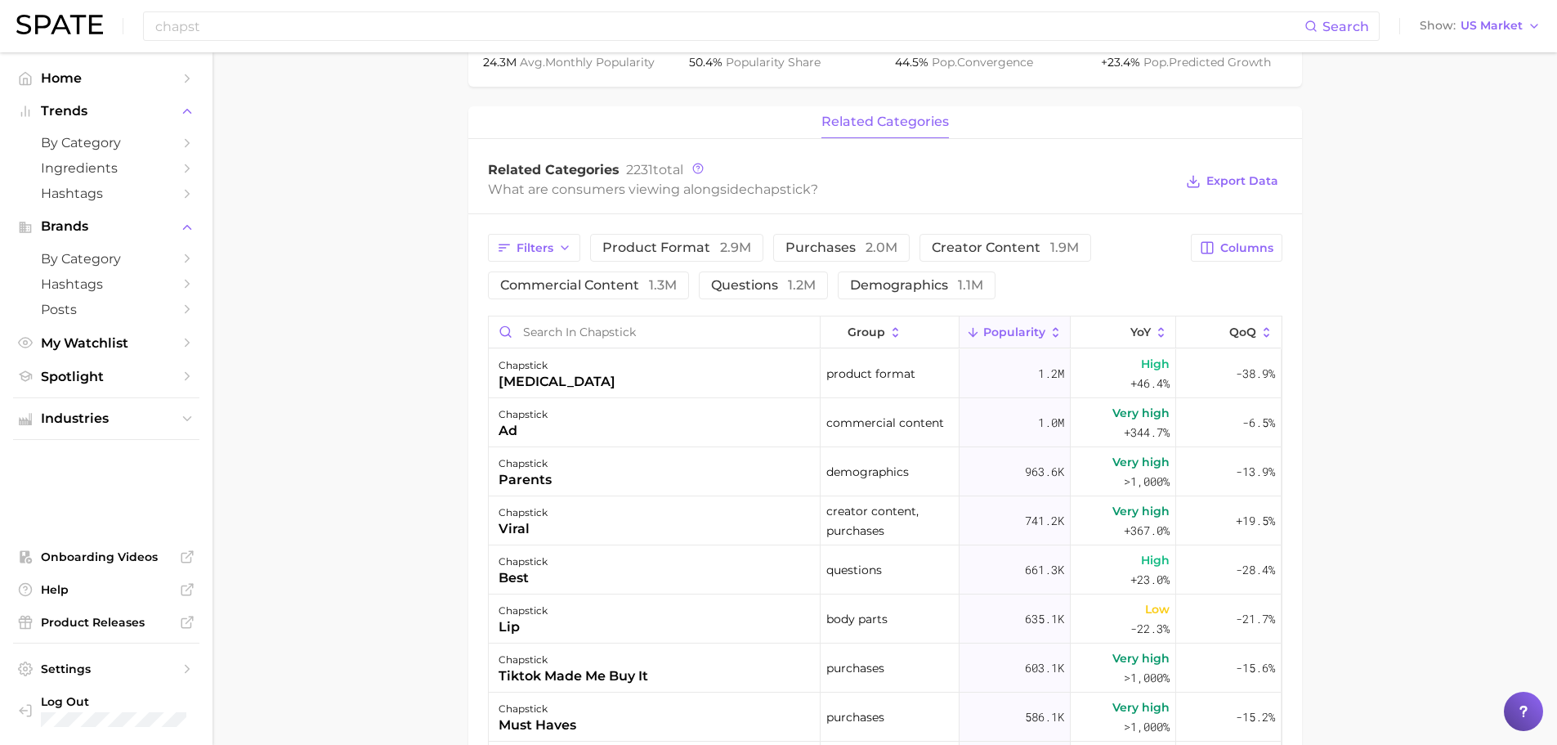
scroll to position [654, 0]
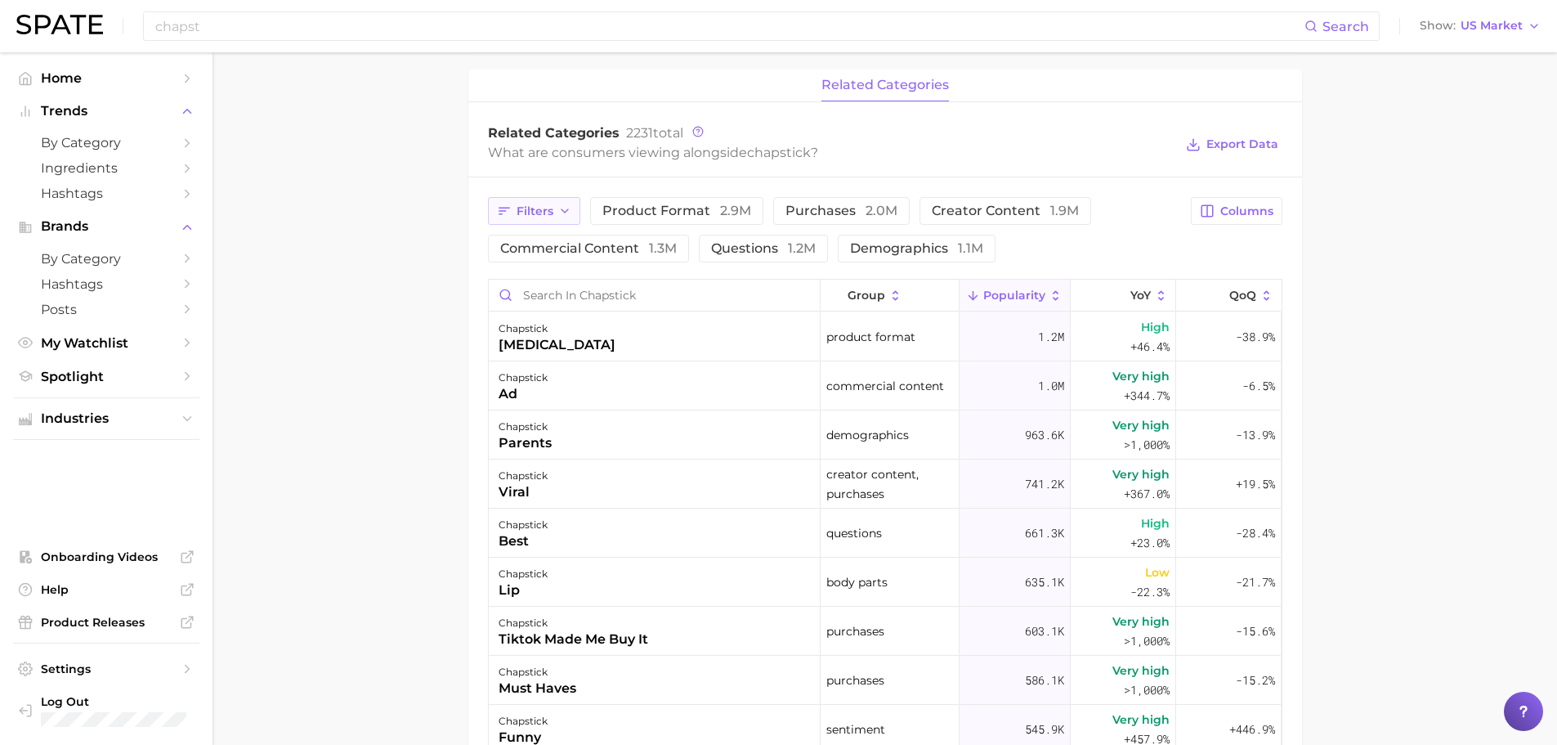
click at [525, 212] on span "Filters" at bounding box center [535, 211] width 37 height 14
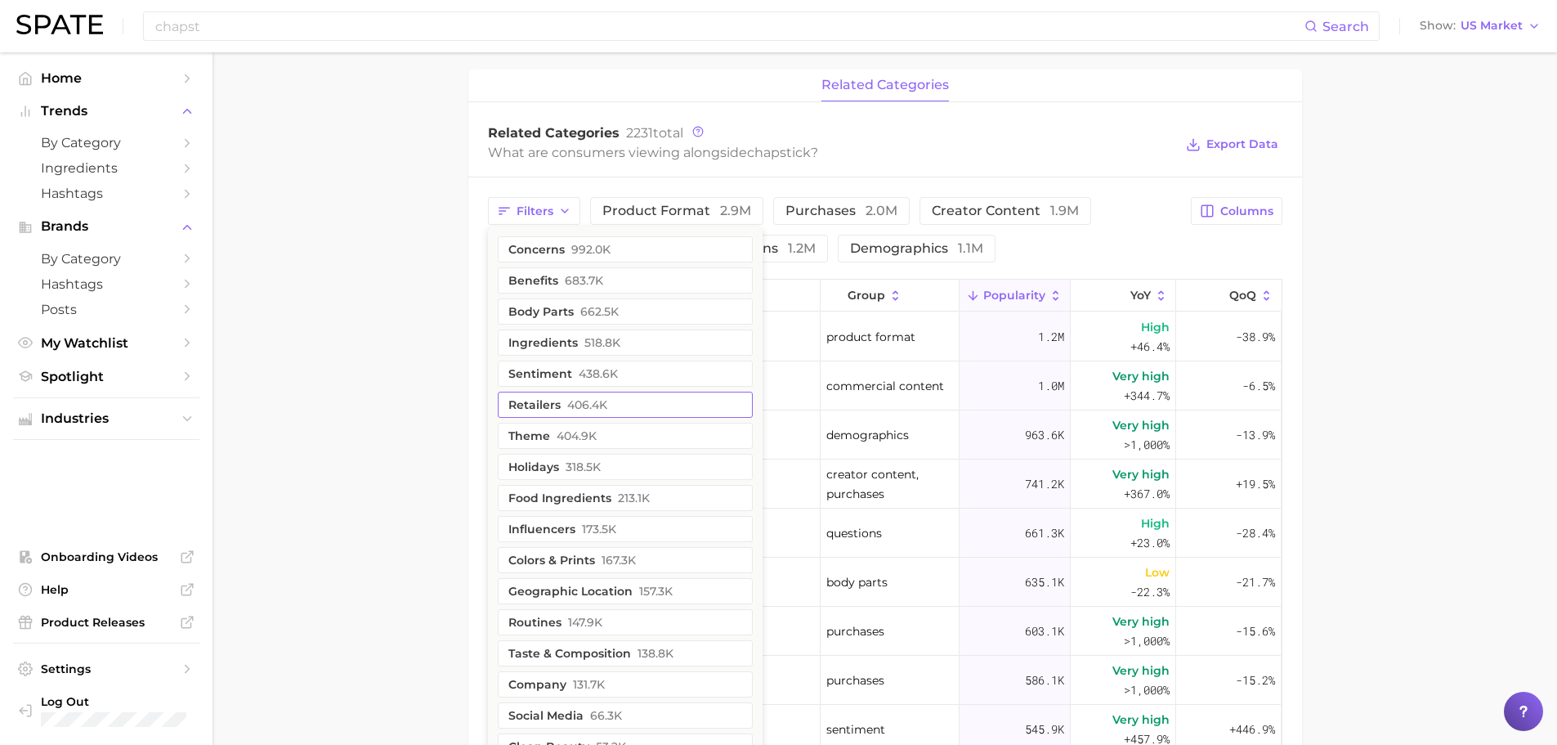
click at [552, 403] on button "retailers 406.4k" at bounding box center [625, 405] width 255 height 26
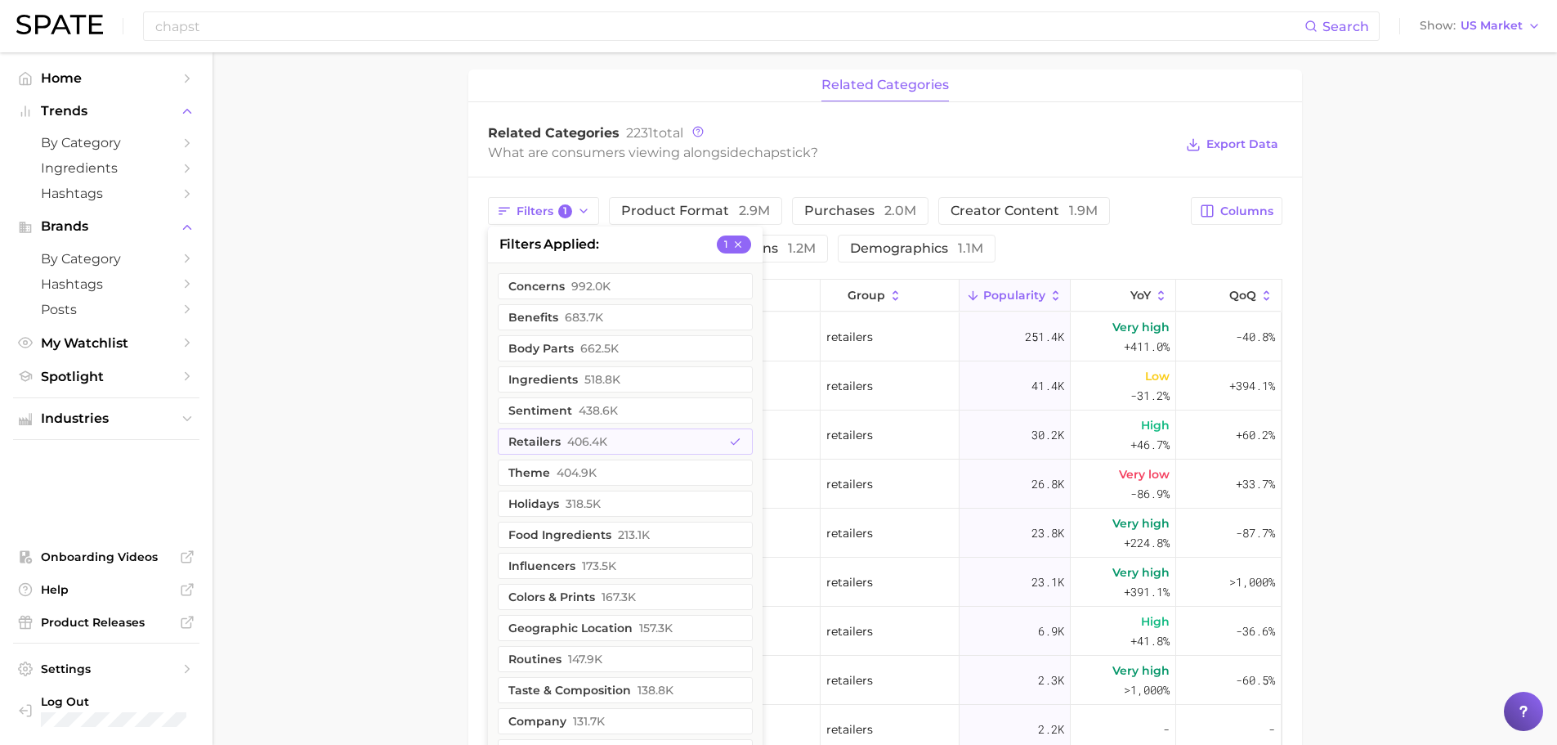
click at [398, 410] on main "Overview Google TikTok Instagram Beta brand chapstick Add to Watchlist Export D…" at bounding box center [885, 261] width 1345 height 1726
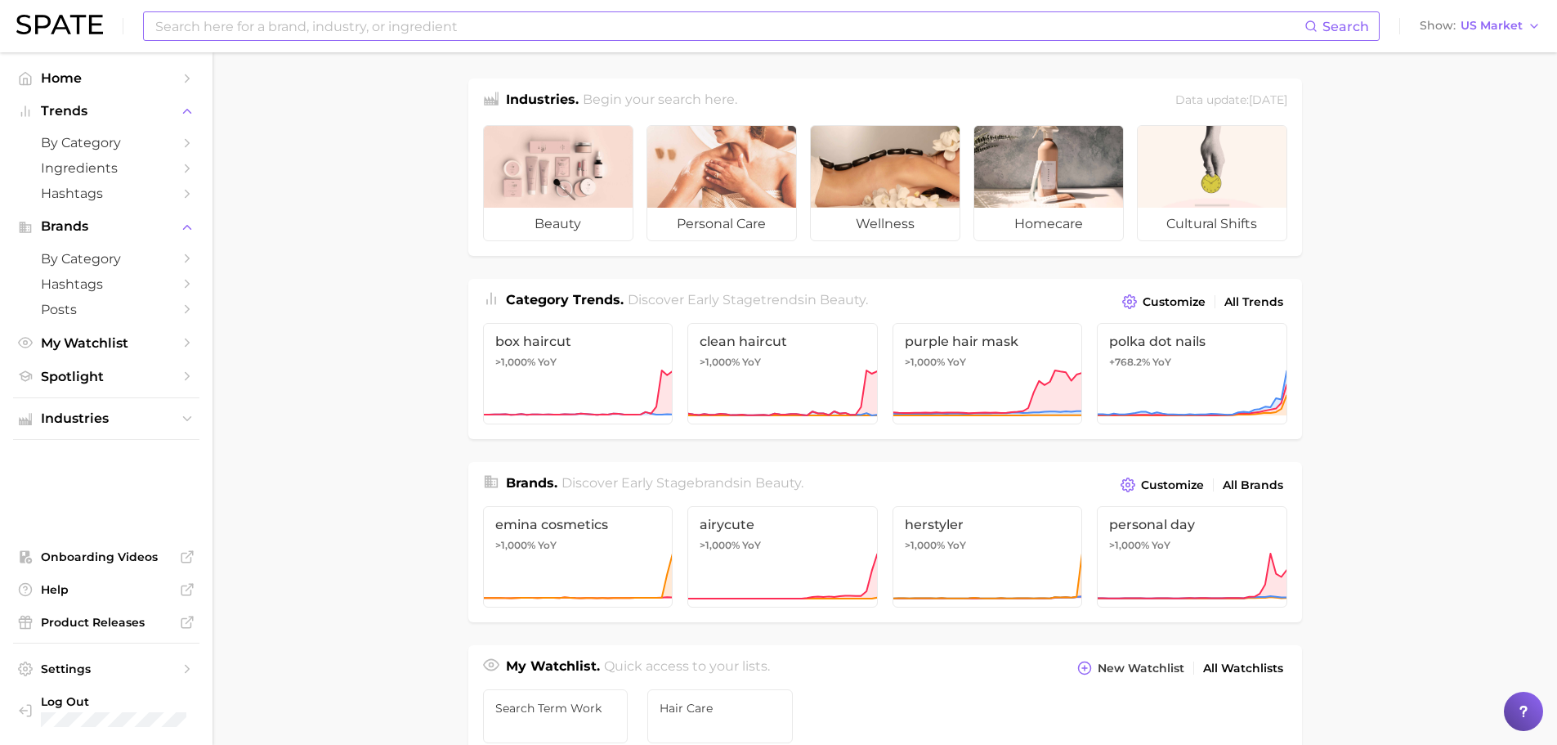
click at [399, 19] on input at bounding box center [729, 26] width 1151 height 28
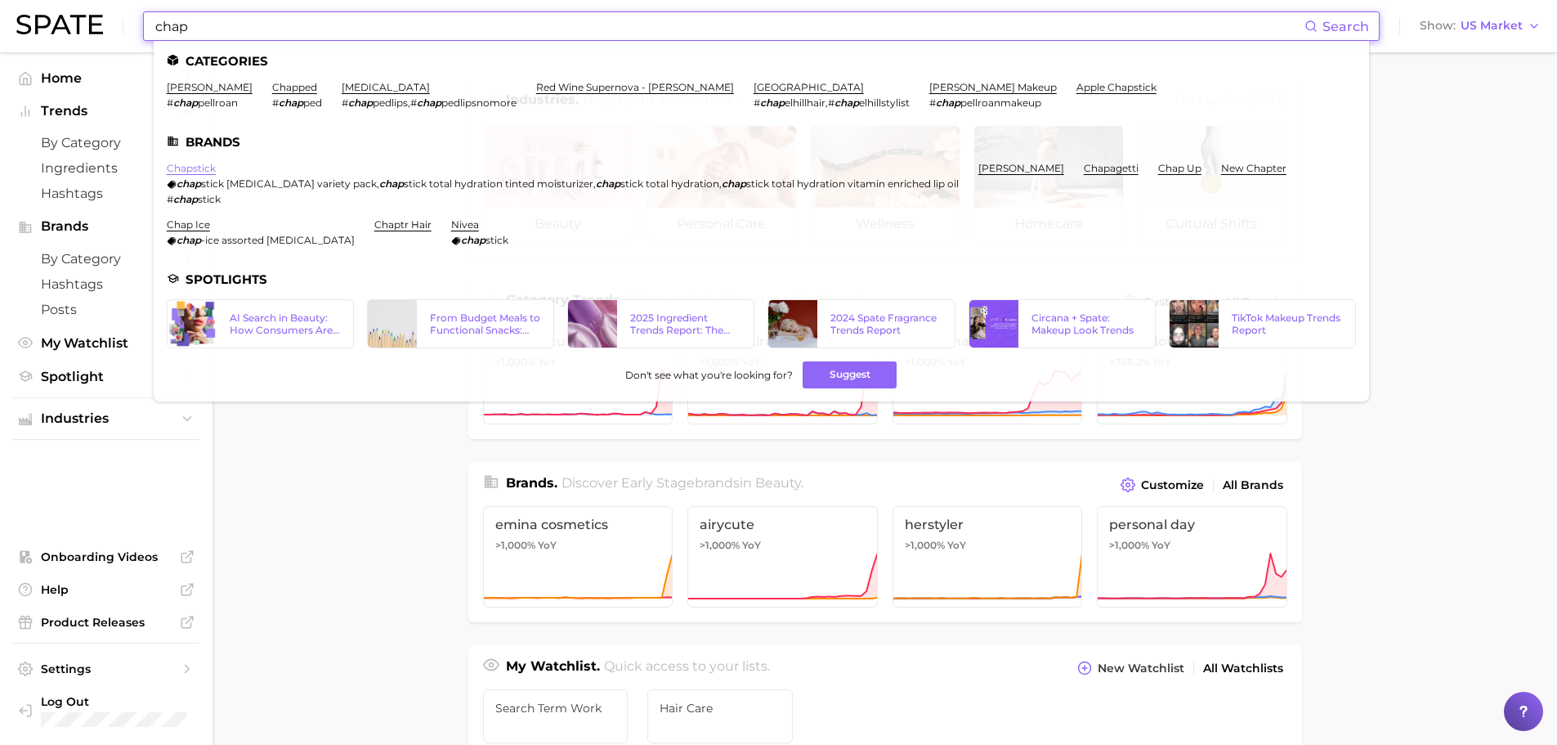
type input "chap"
click at [195, 169] on link "chapstick" at bounding box center [191, 168] width 49 height 12
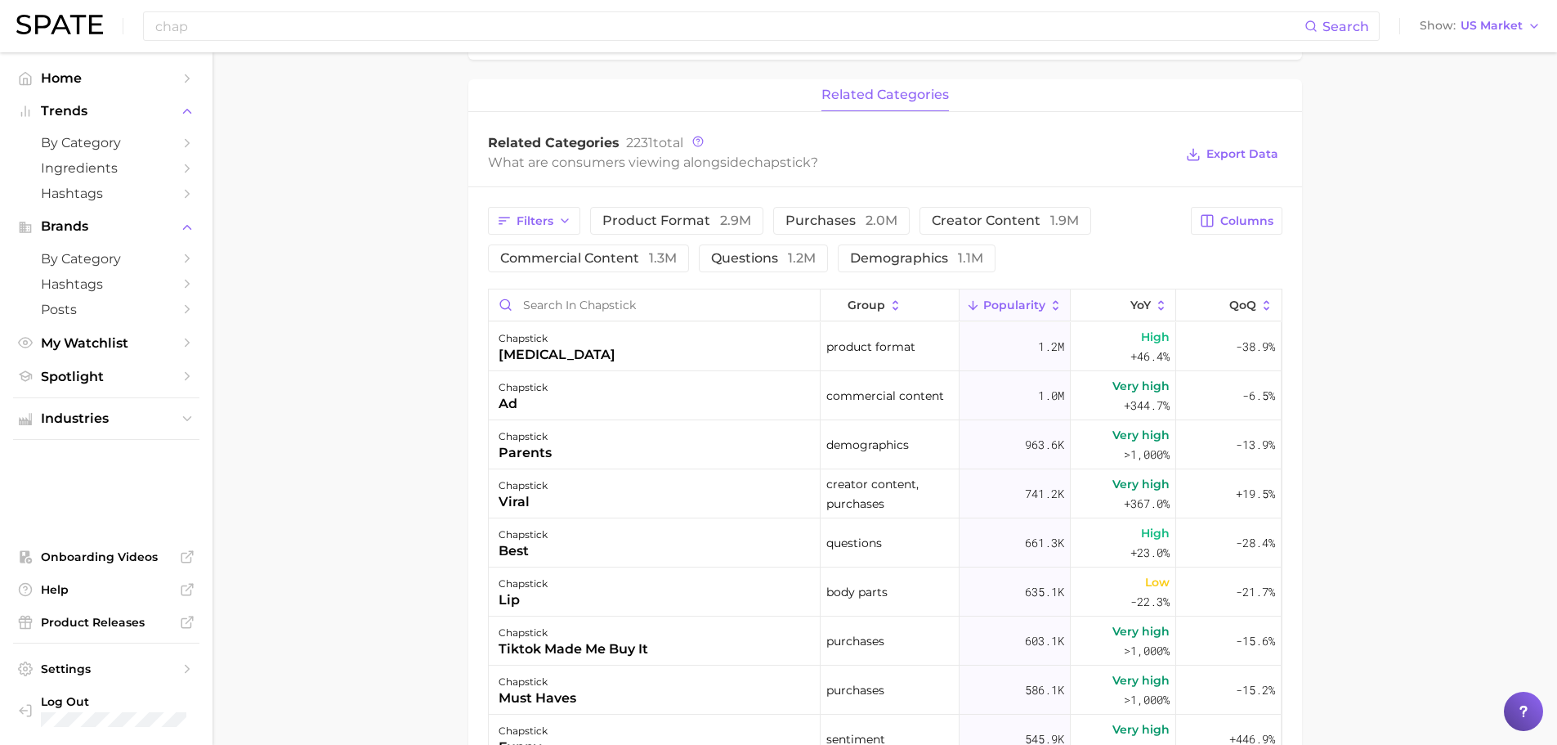
scroll to position [654, 0]
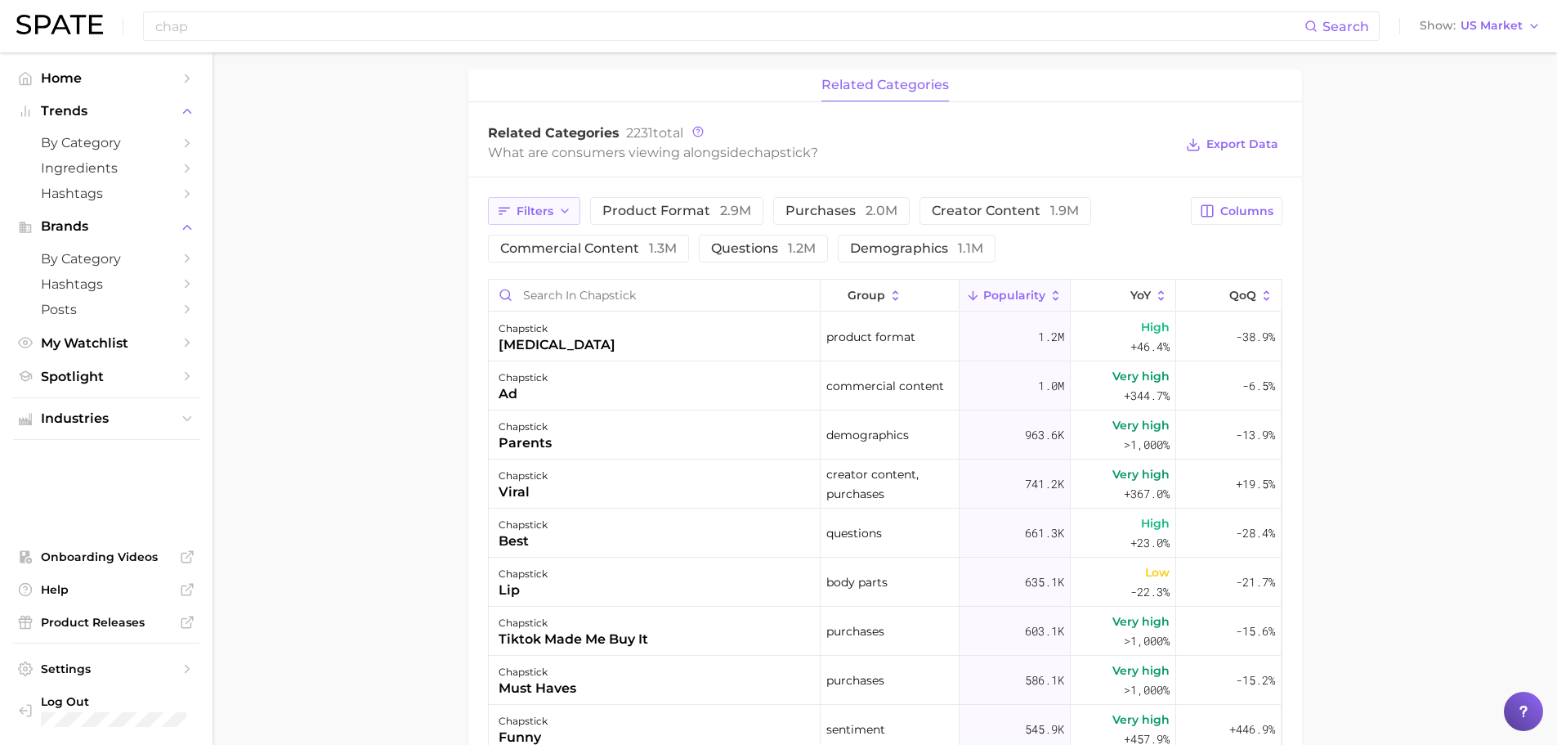
click at [538, 208] on span "Filters" at bounding box center [535, 211] width 37 height 14
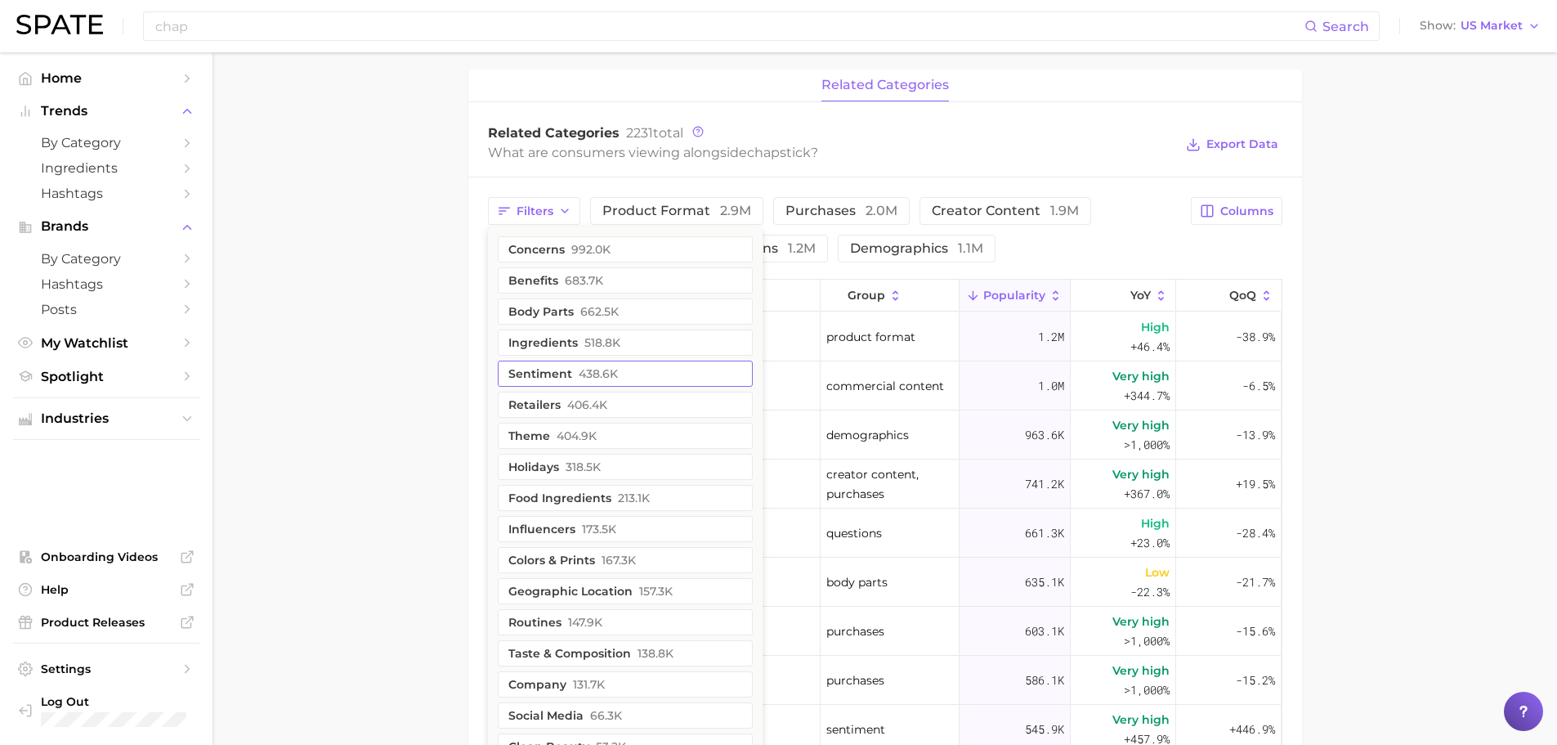
click at [549, 405] on button "retailers 406.4k" at bounding box center [625, 405] width 255 height 26
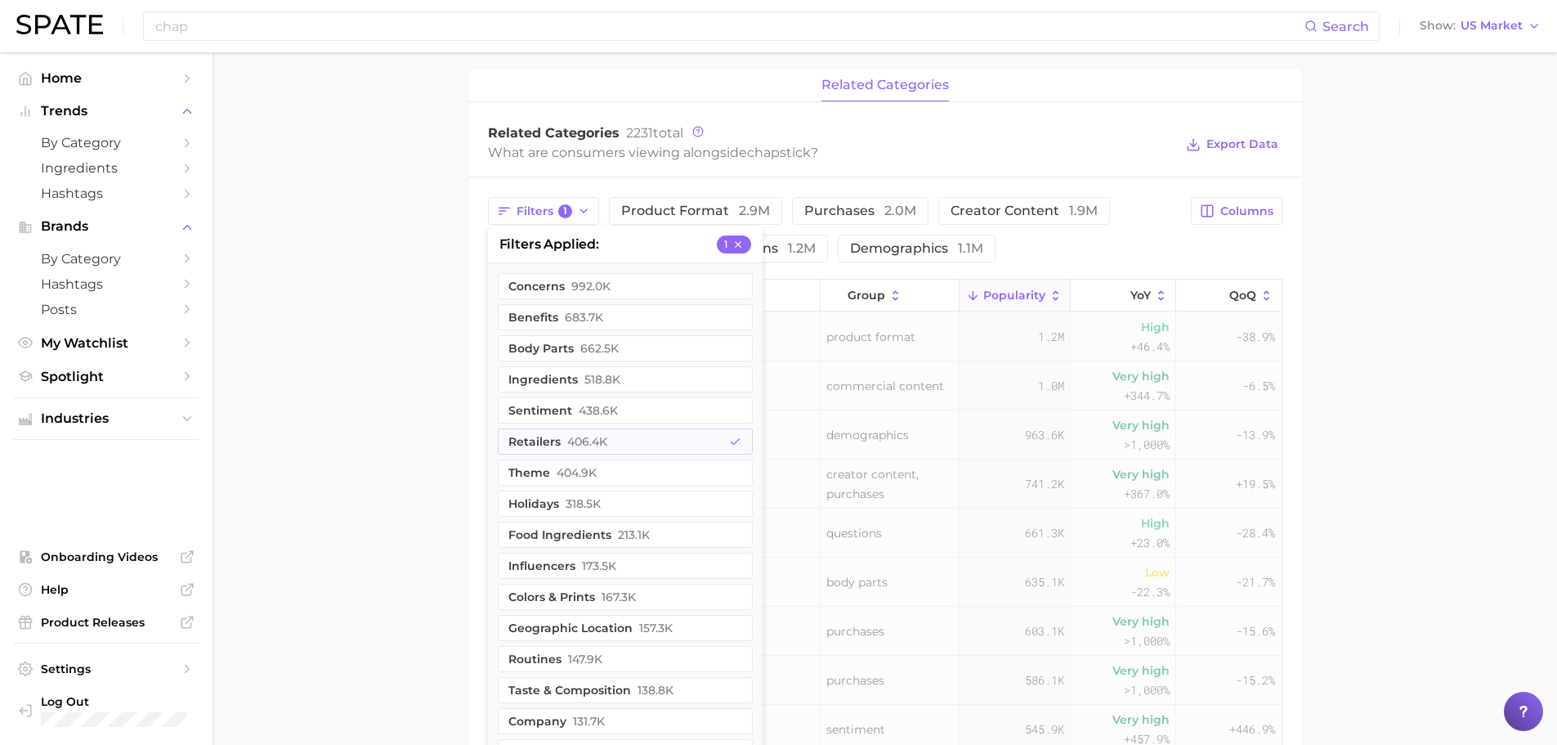
click at [390, 369] on main "Overview Google TikTok Instagram Beta brand chapstick Add to Watchlist Export D…" at bounding box center [885, 261] width 1345 height 1726
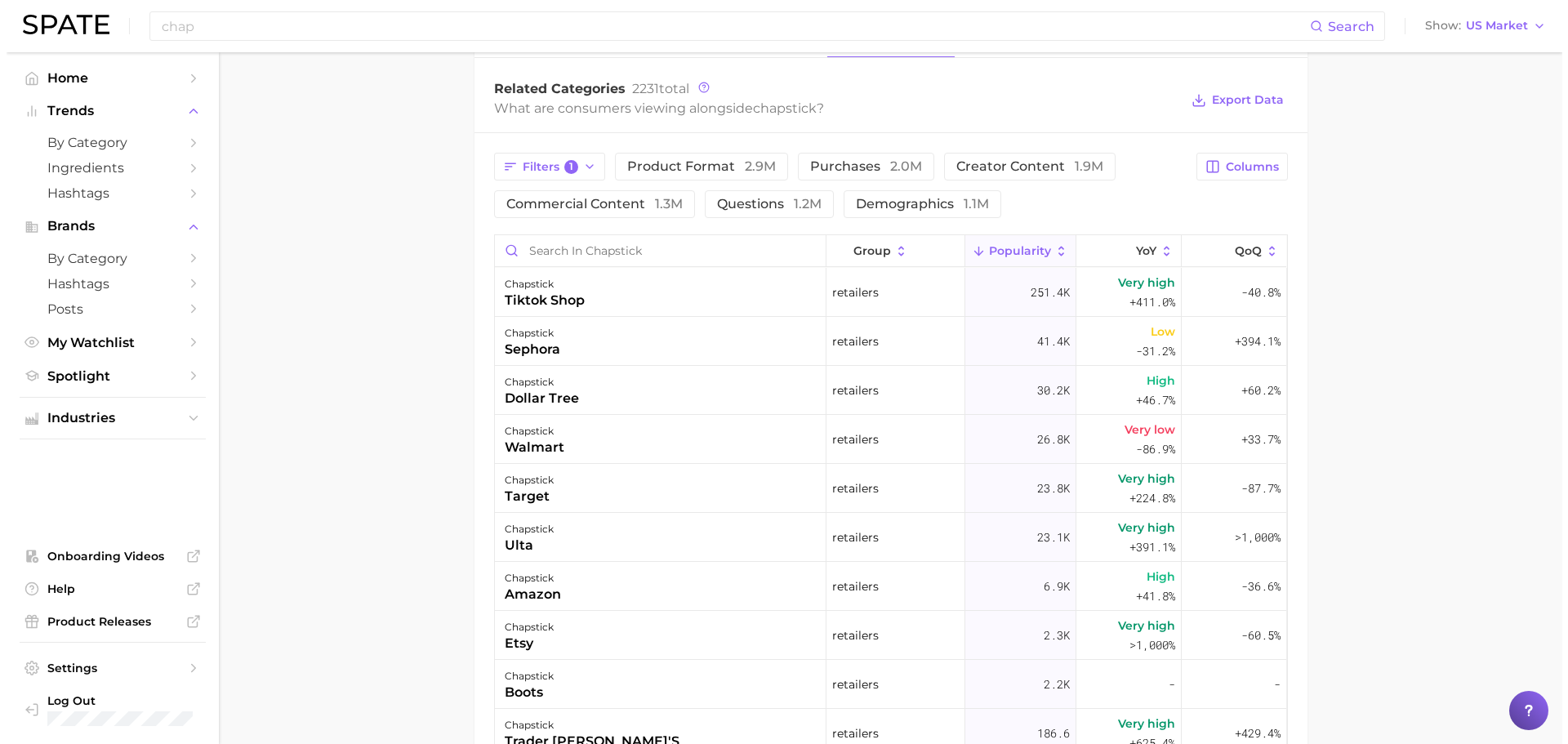
scroll to position [735, 0]
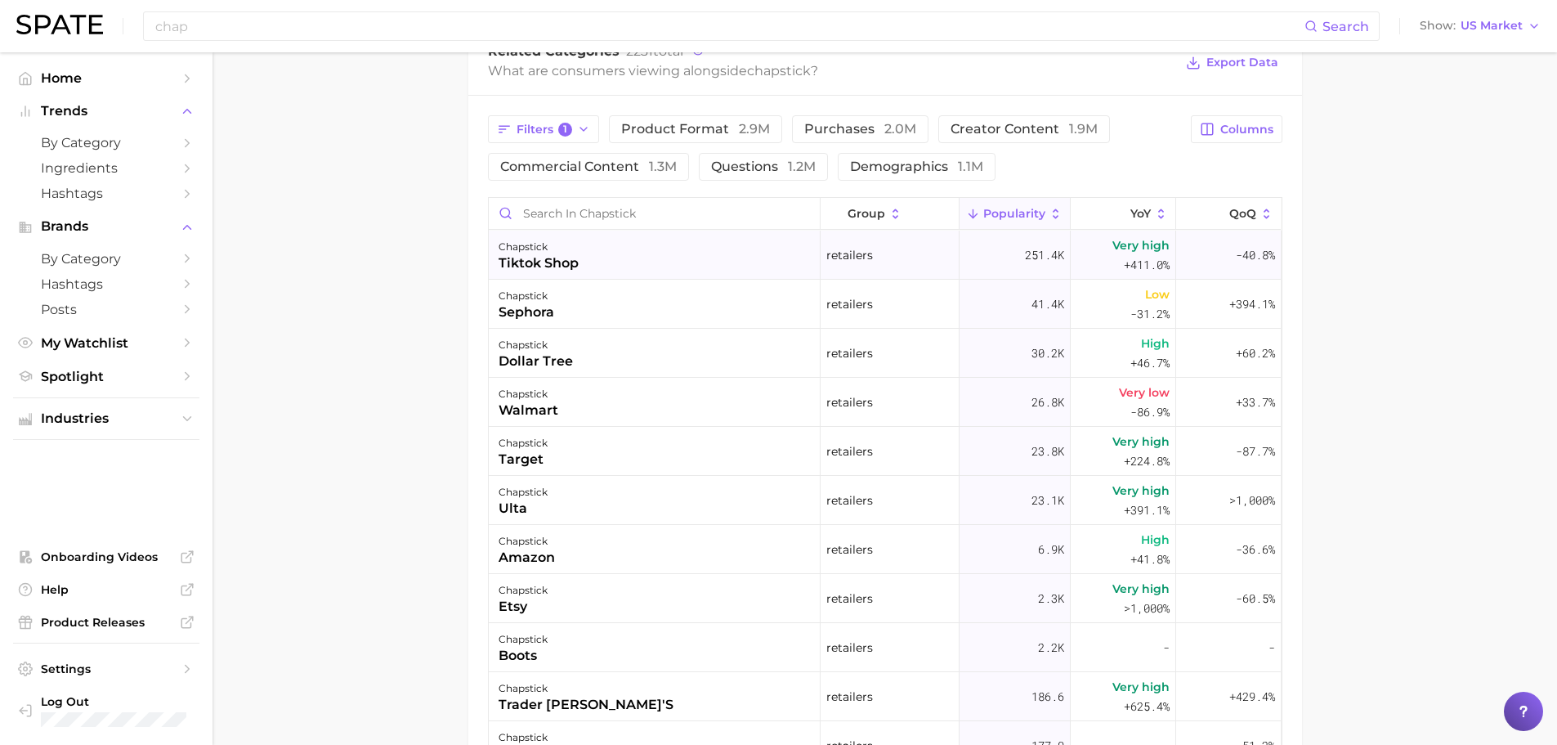
click at [576, 270] on div "tiktok shop" at bounding box center [539, 263] width 80 height 20
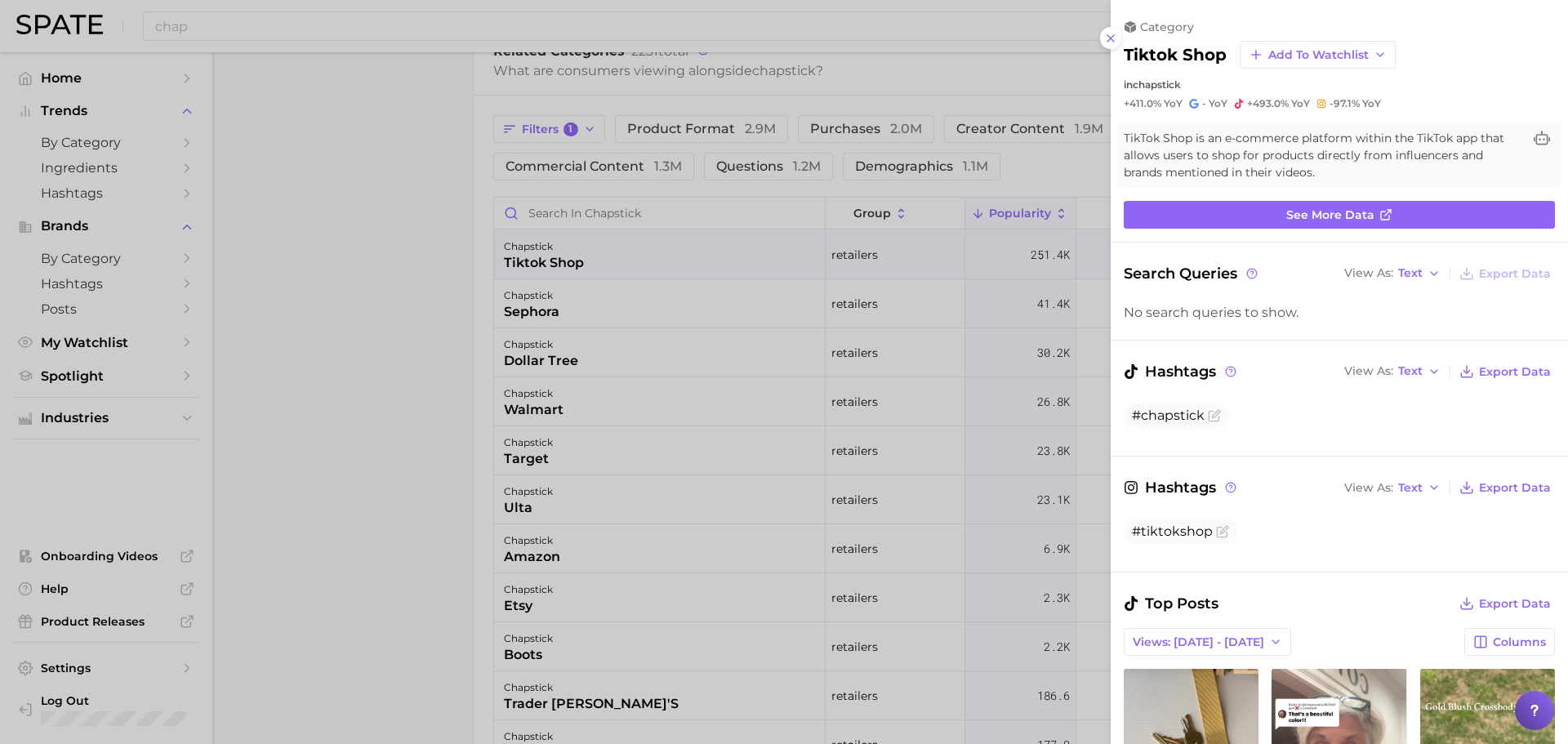
scroll to position [0, 0]
click at [1276, 226] on link "See more data" at bounding box center [1339, 215] width 431 height 28
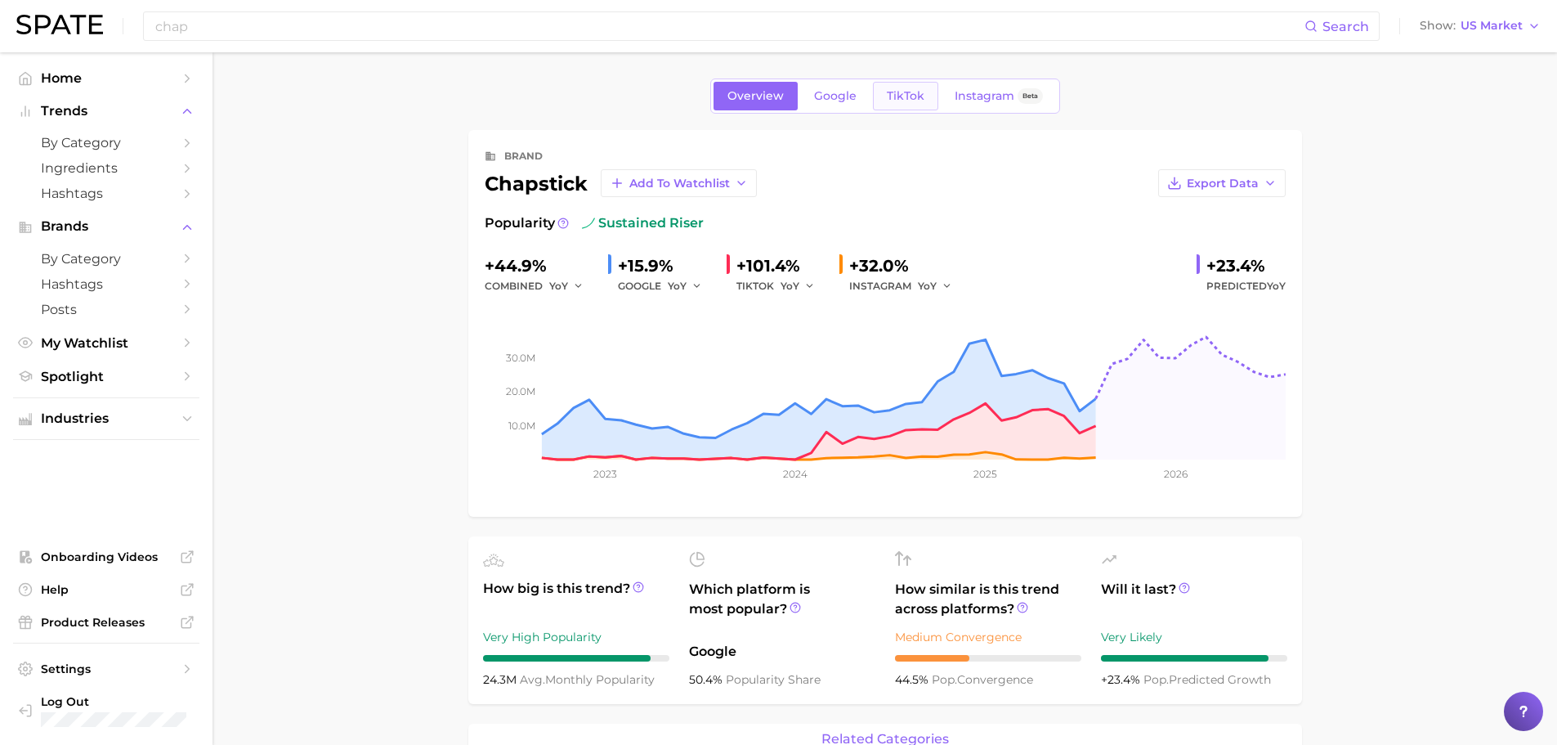
click at [905, 96] on span "TikTok" at bounding box center [906, 96] width 38 height 14
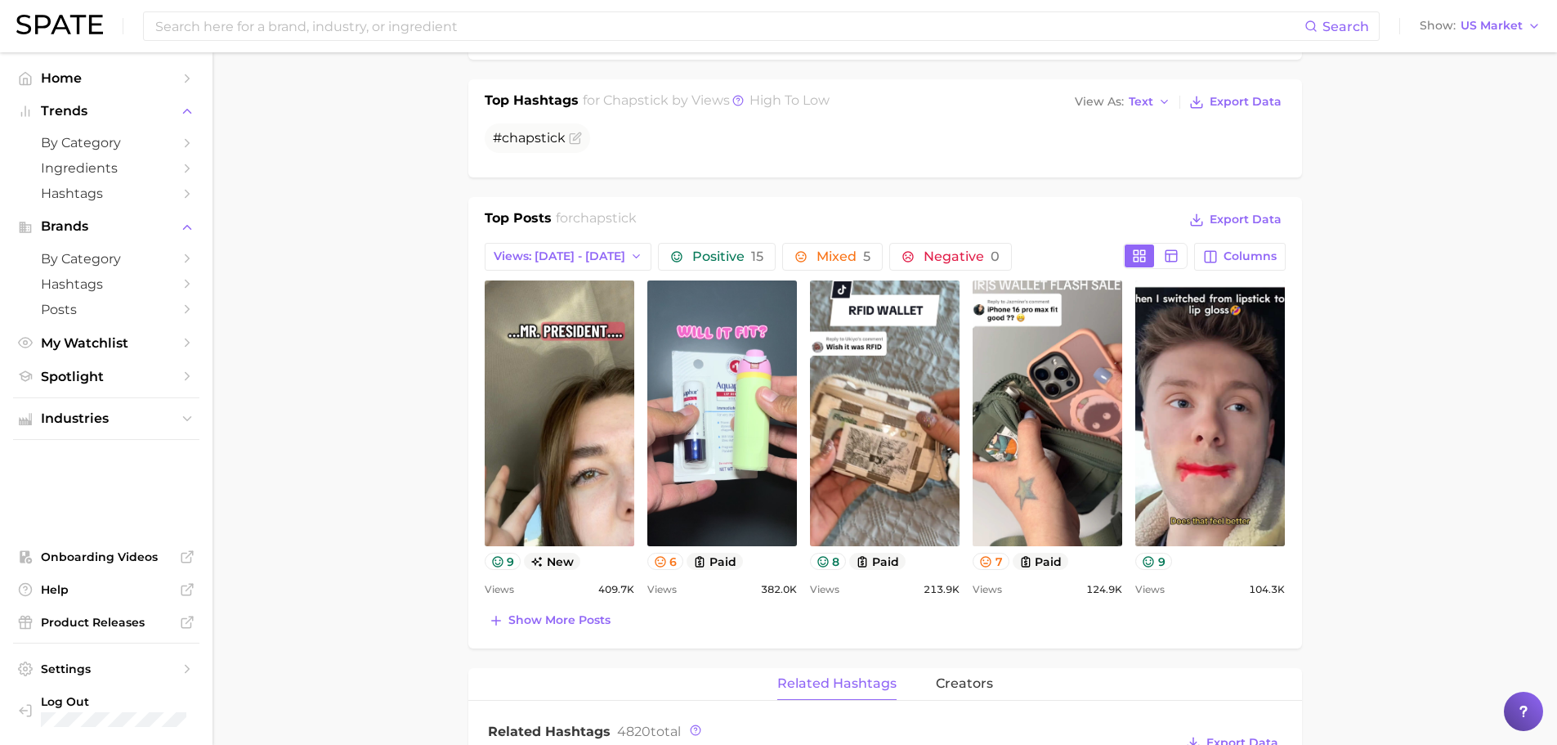
scroll to position [572, 0]
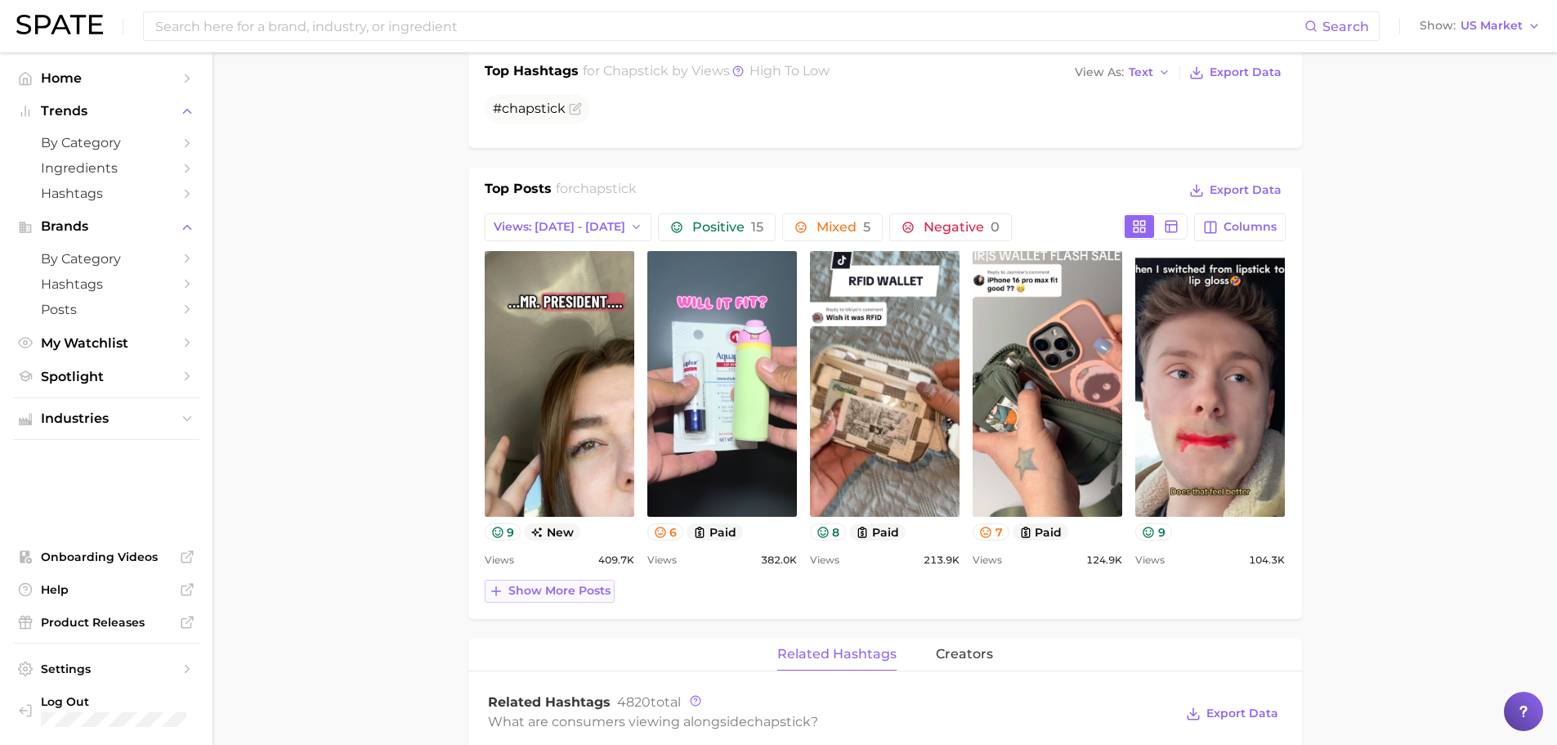
click at [509, 589] on span "Show more posts" at bounding box center [559, 591] width 102 height 14
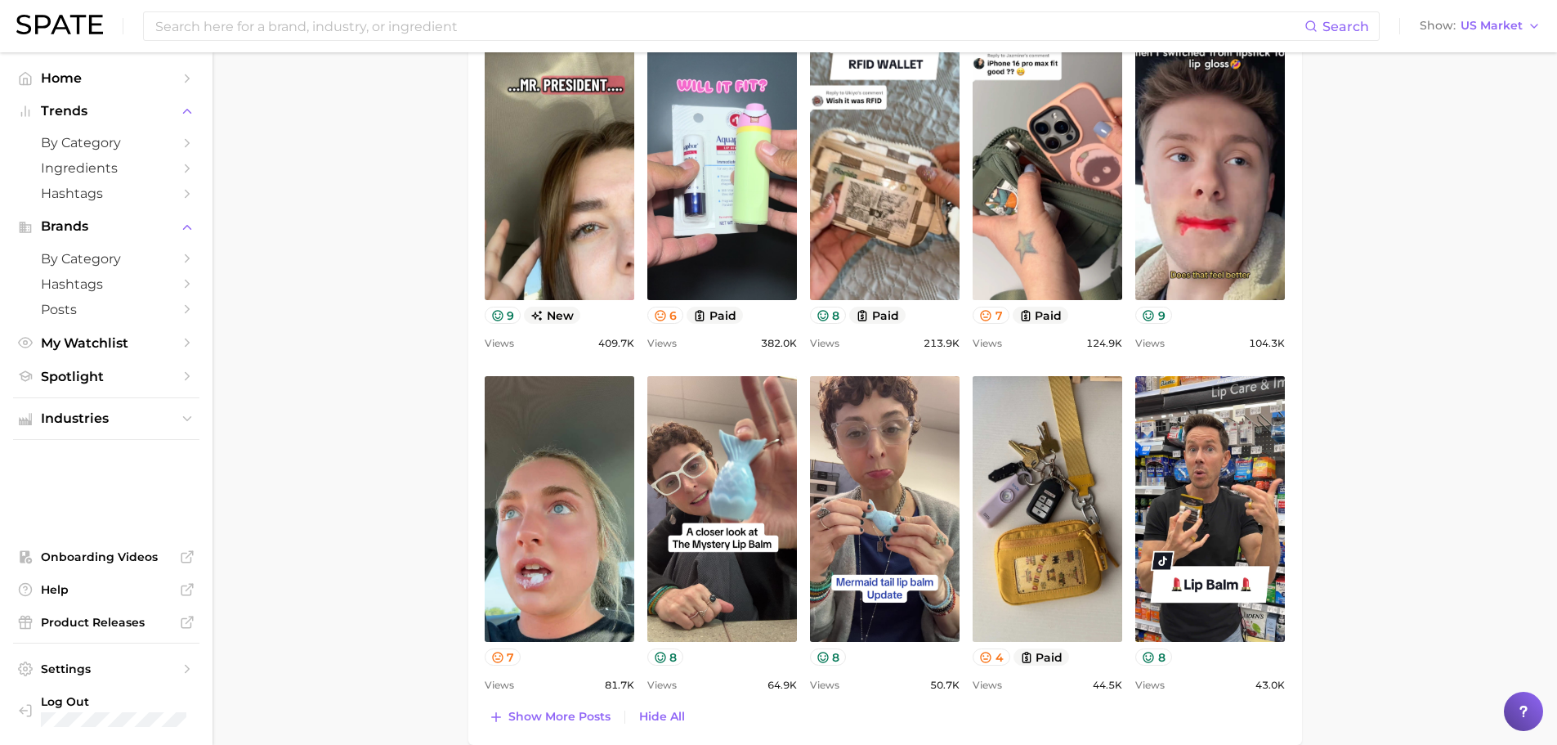
scroll to position [817, 0]
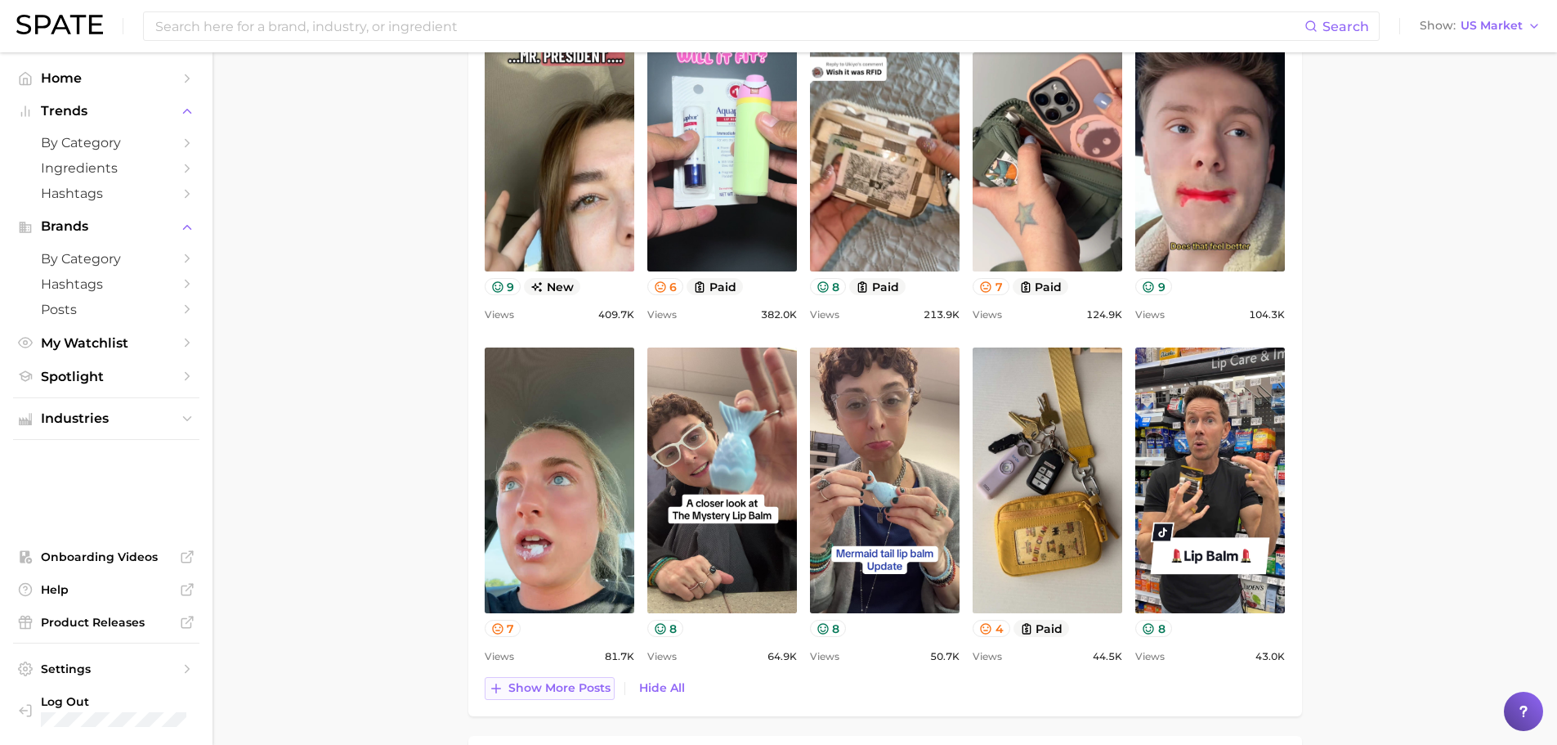
click at [601, 688] on span "Show more posts" at bounding box center [559, 688] width 102 height 14
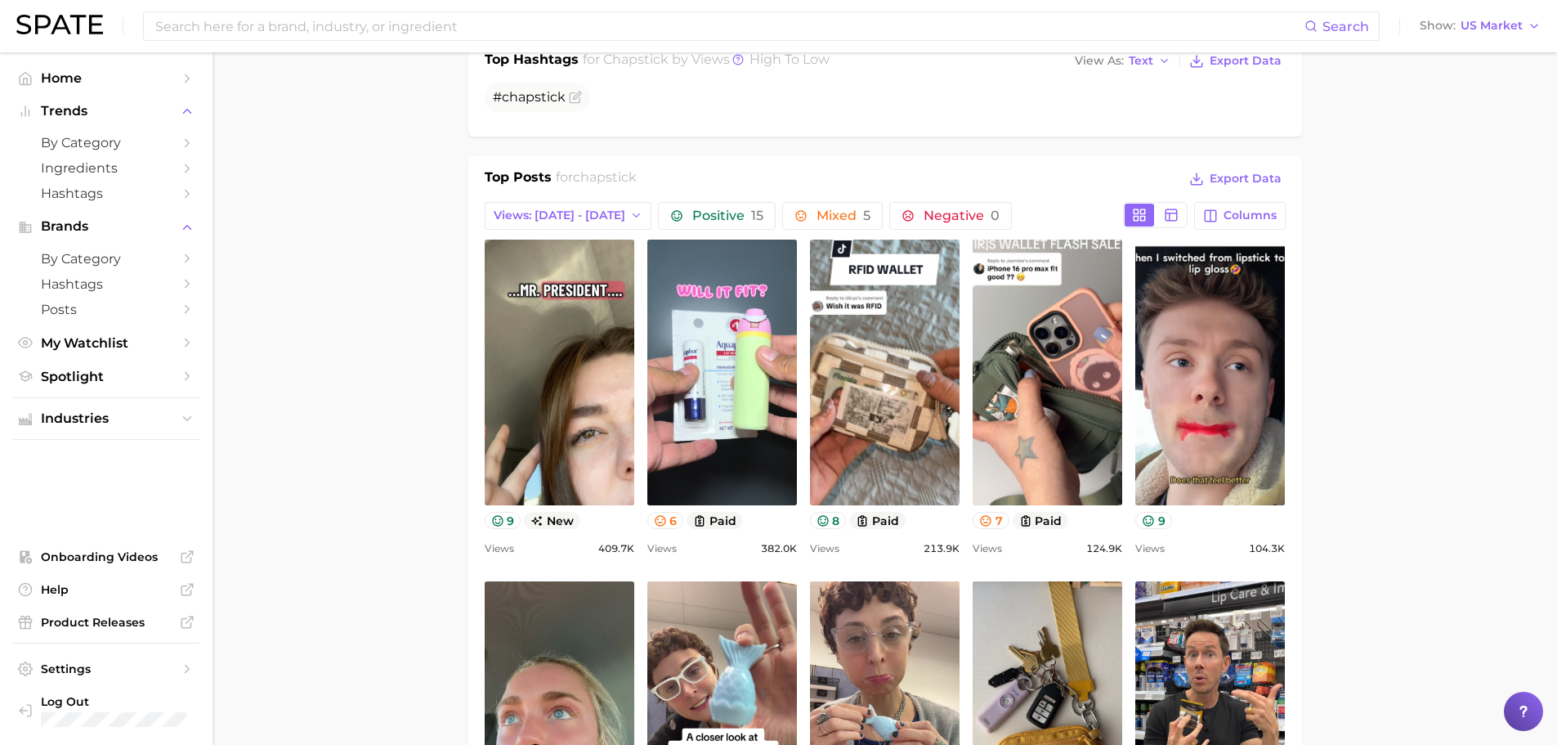
scroll to position [572, 0]
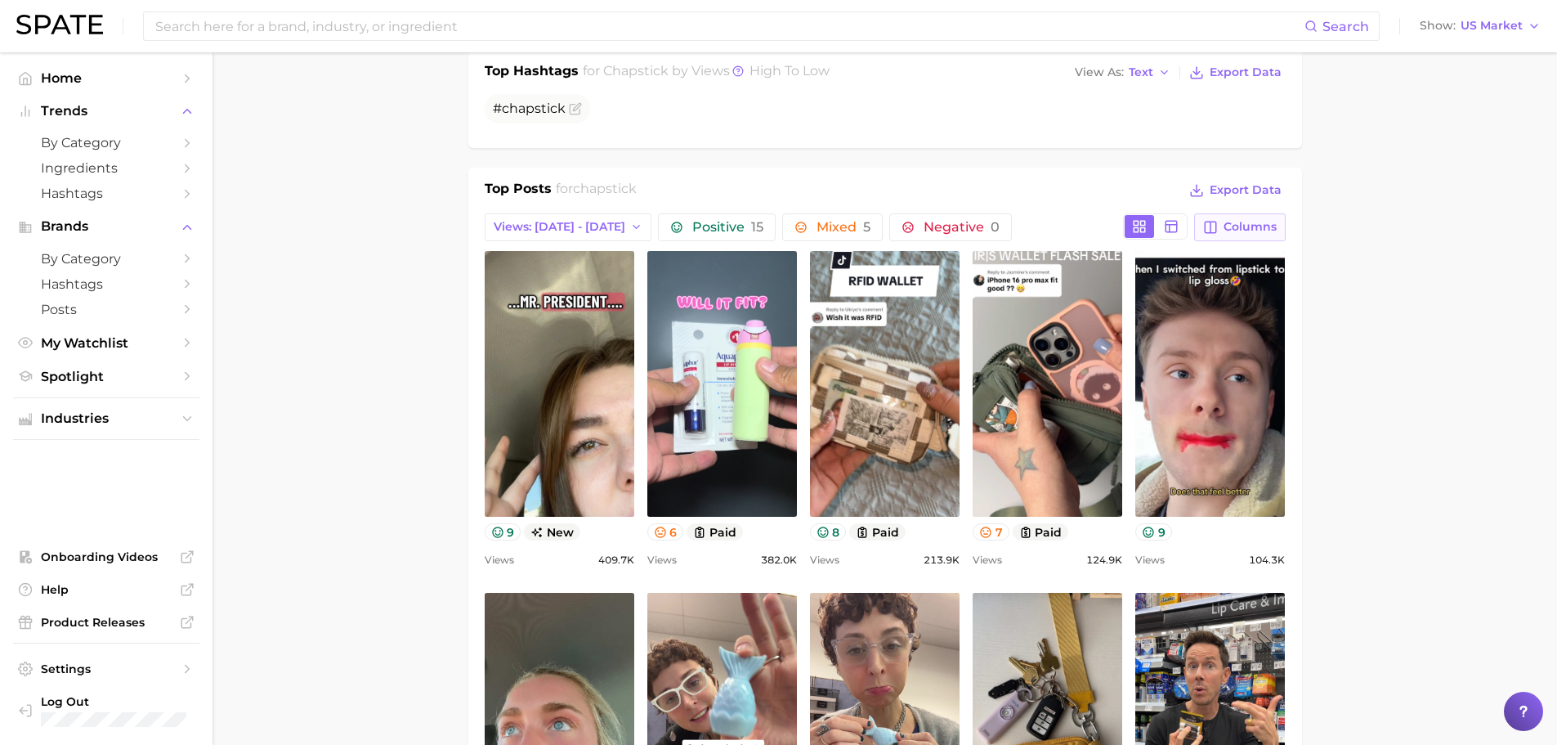
click at [1272, 227] on span "Columns" at bounding box center [1250, 227] width 53 height 14
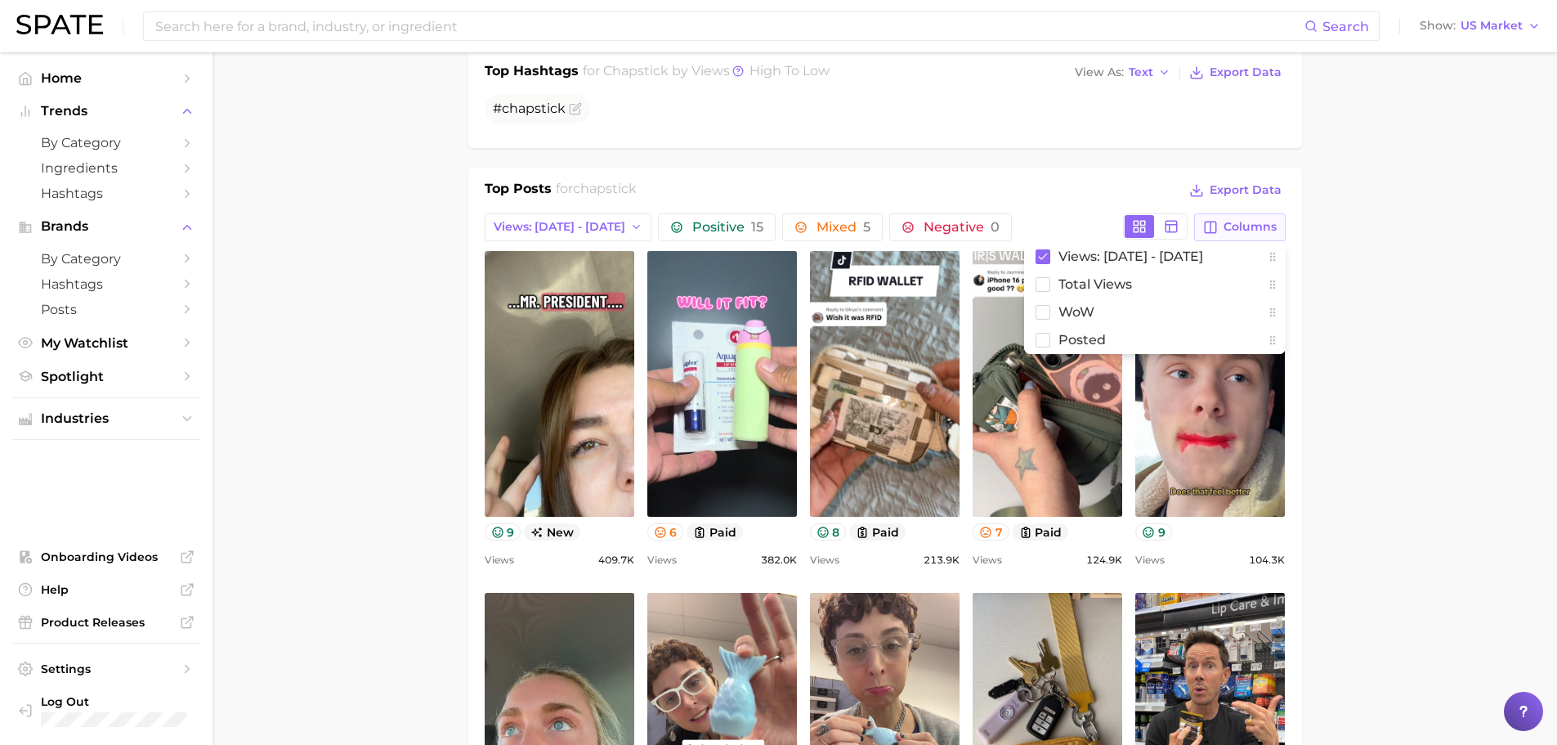
click at [1272, 227] on span "Columns" at bounding box center [1250, 227] width 53 height 14
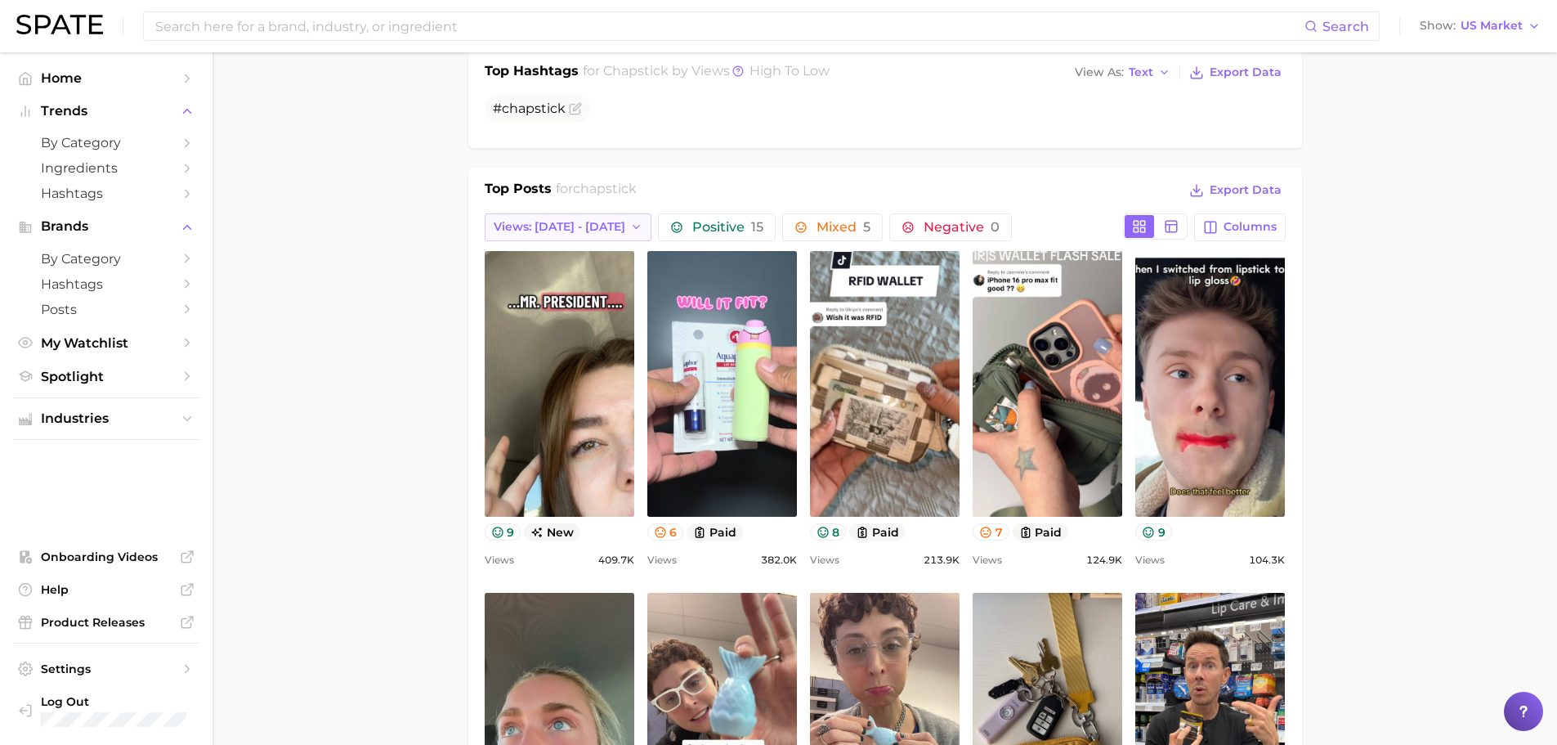
click at [549, 226] on span "Views: [DATE] - [DATE]" at bounding box center [560, 227] width 132 height 14
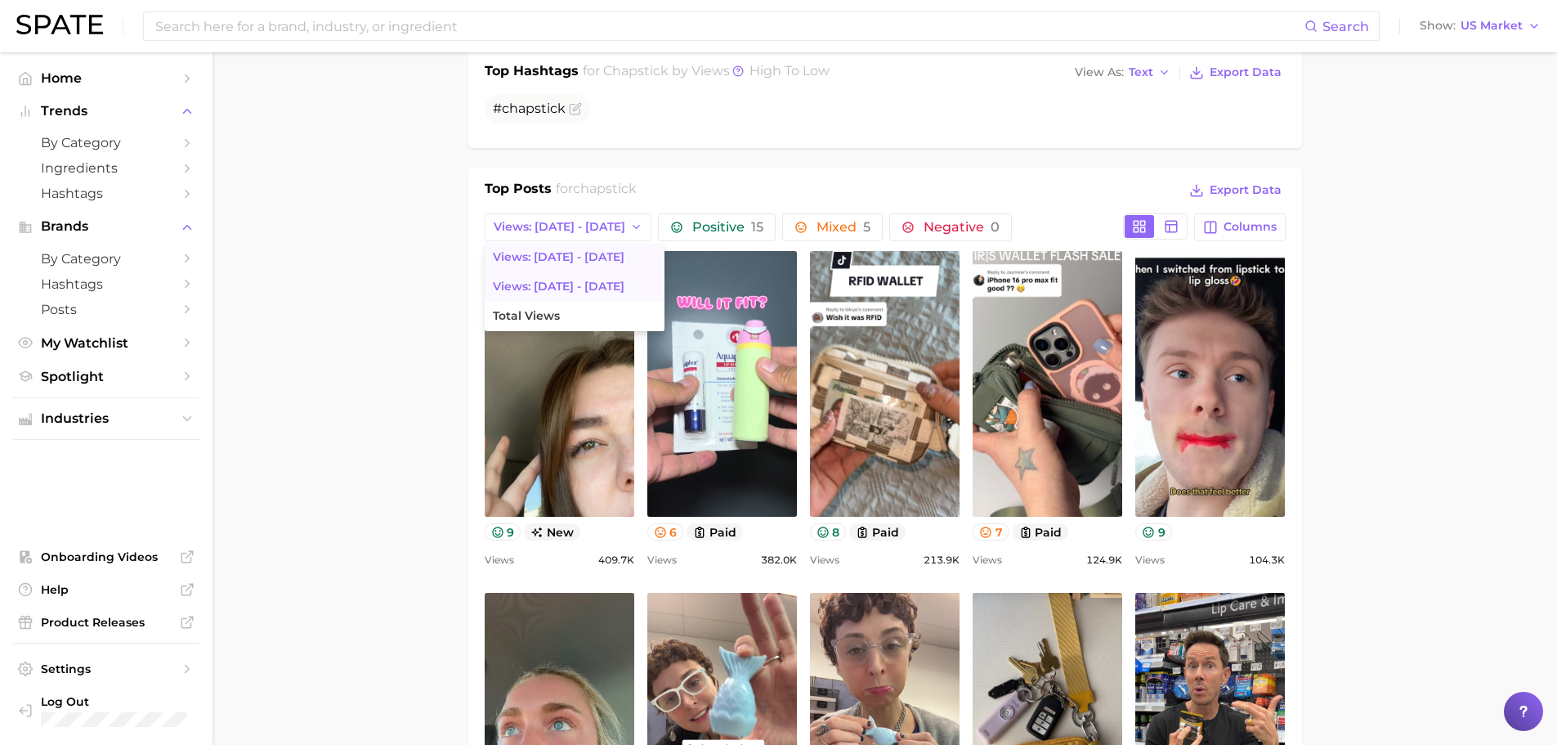
click at [562, 288] on span "Views: Sep 14 - 21" at bounding box center [559, 287] width 132 height 14
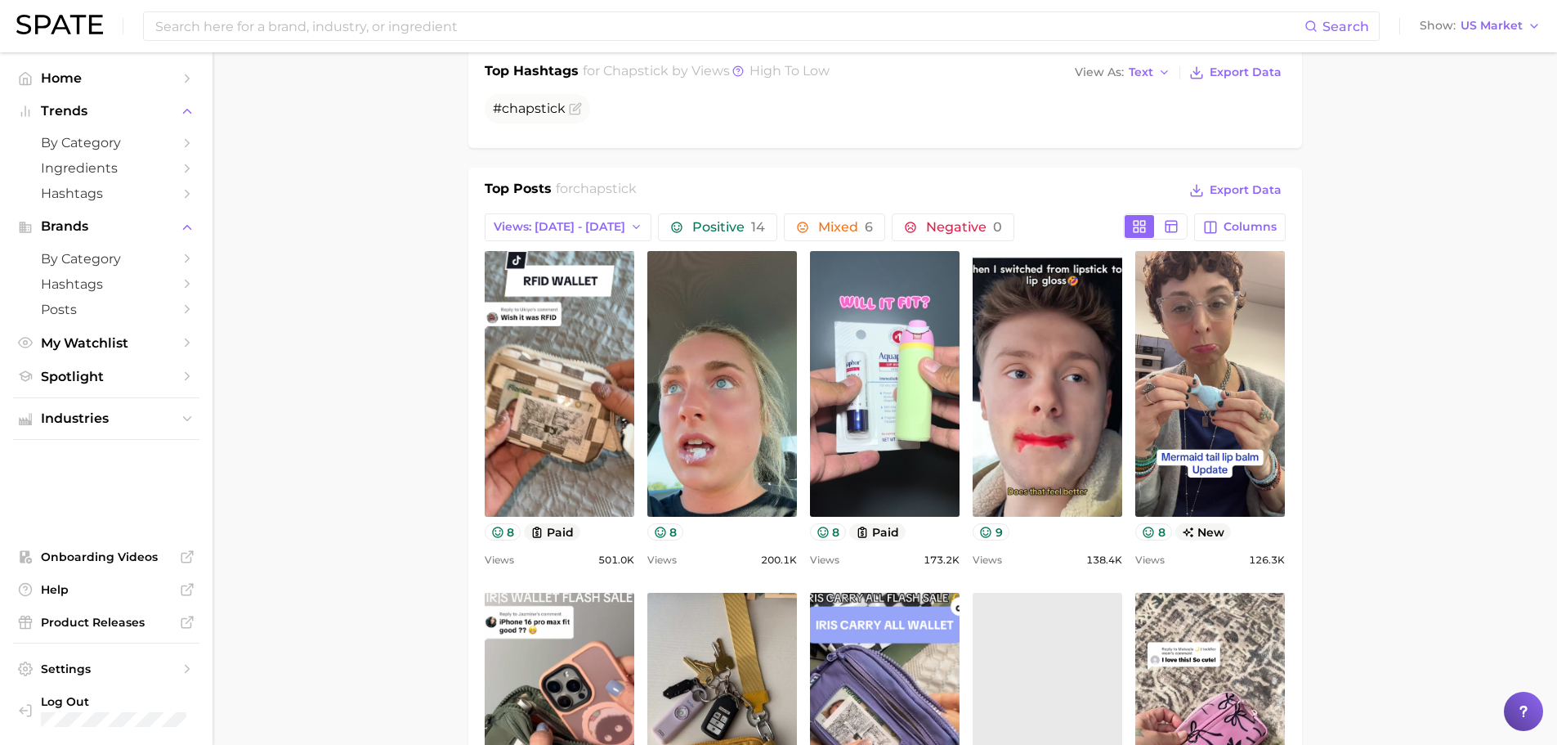
scroll to position [0, 0]
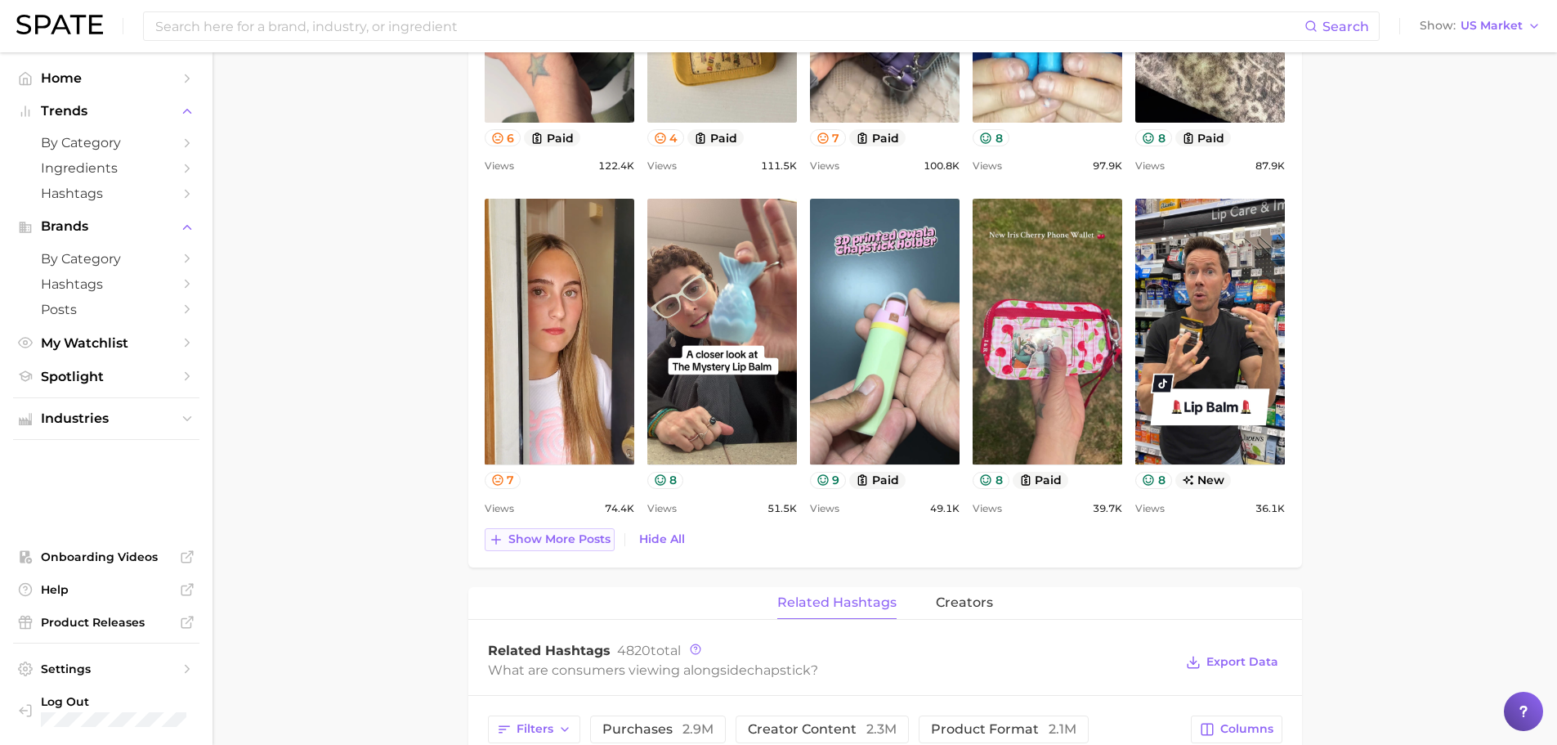
click at [570, 540] on span "Show more posts" at bounding box center [559, 539] width 102 height 14
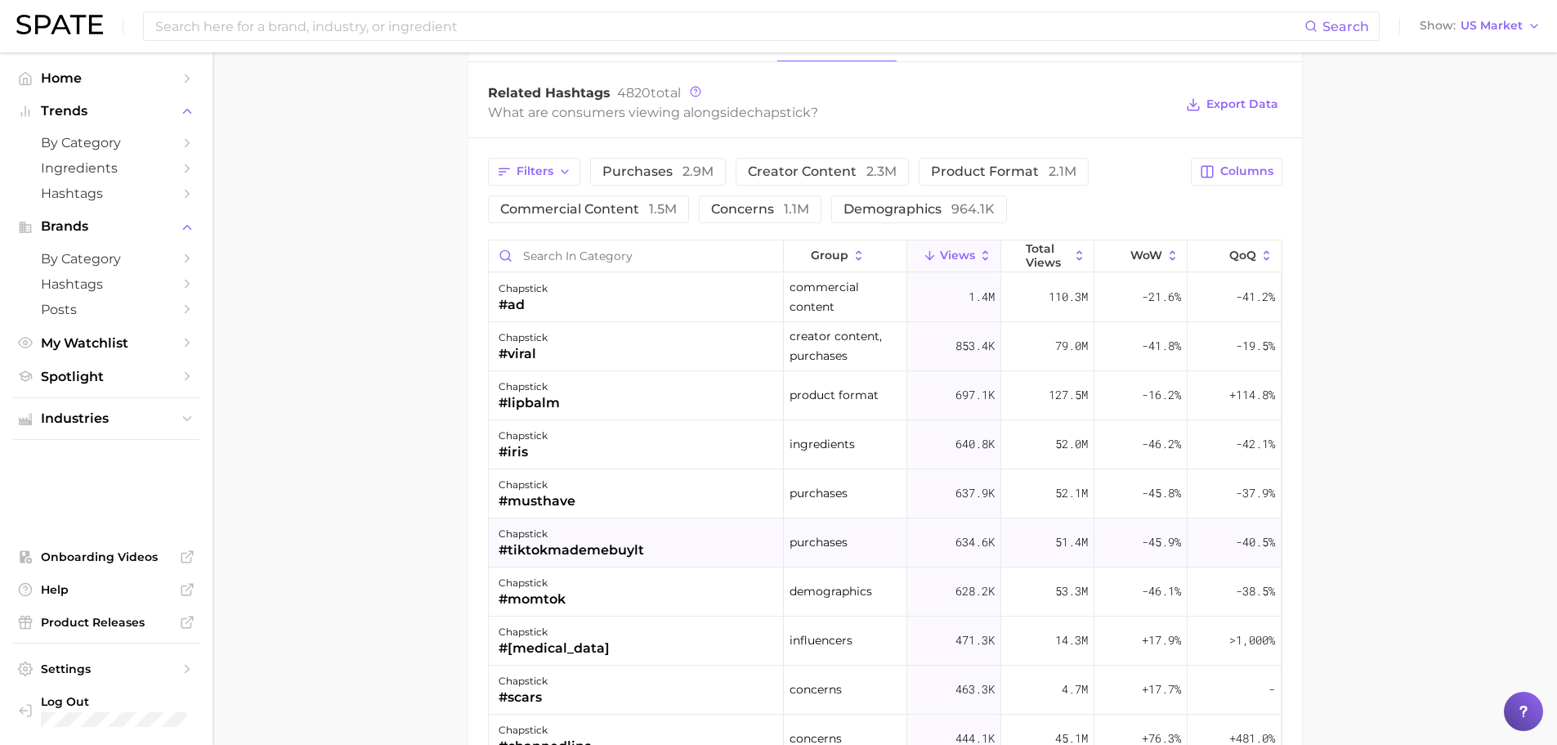
click at [678, 558] on div "chapstick #tiktokmademebuylt" at bounding box center [636, 542] width 295 height 49
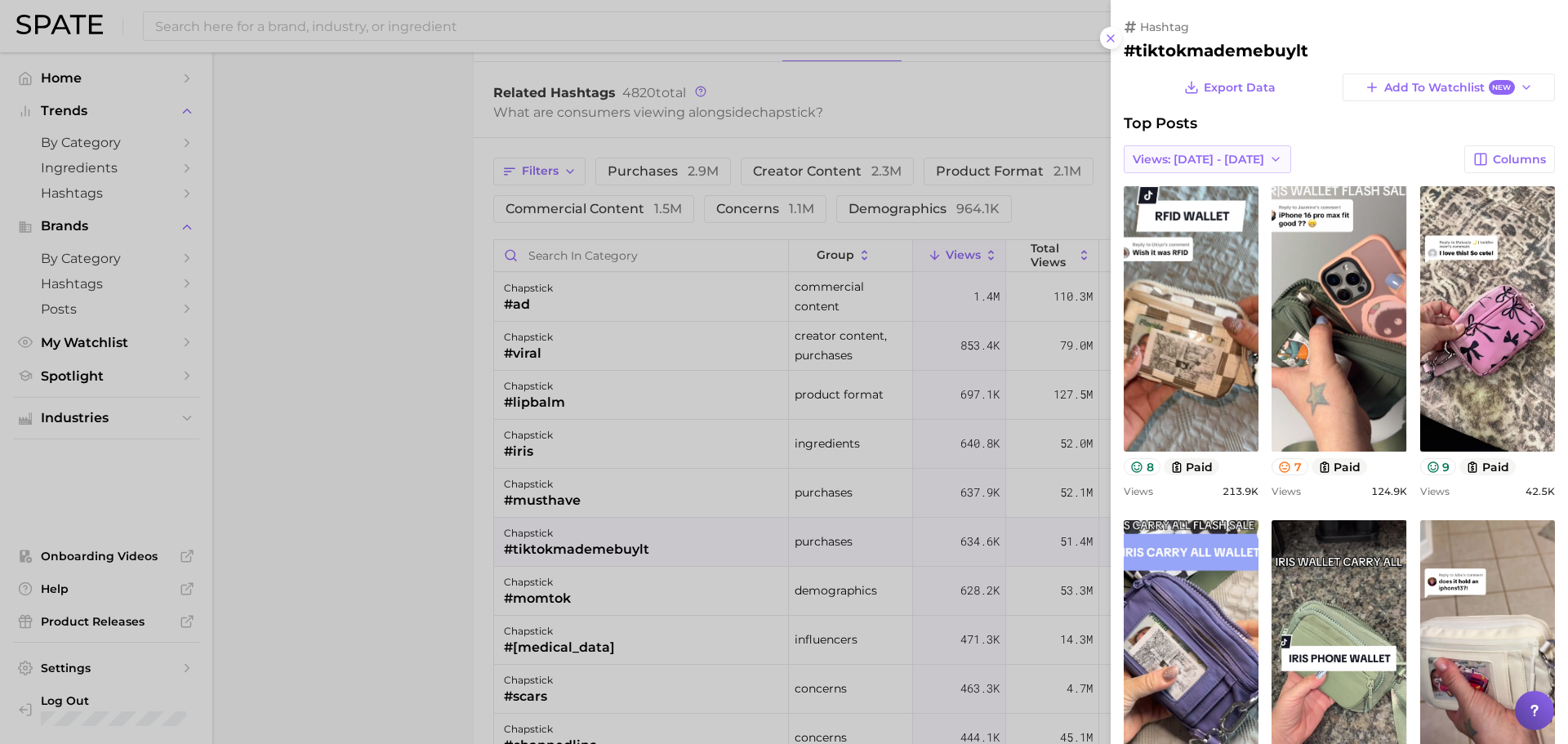
click at [1164, 158] on span "Views: [DATE] - [DATE]" at bounding box center [1198, 160] width 132 height 14
click at [1352, 123] on div "Top Posts" at bounding box center [1339, 123] width 431 height 18
click at [489, 489] on div at bounding box center [784, 372] width 1568 height 744
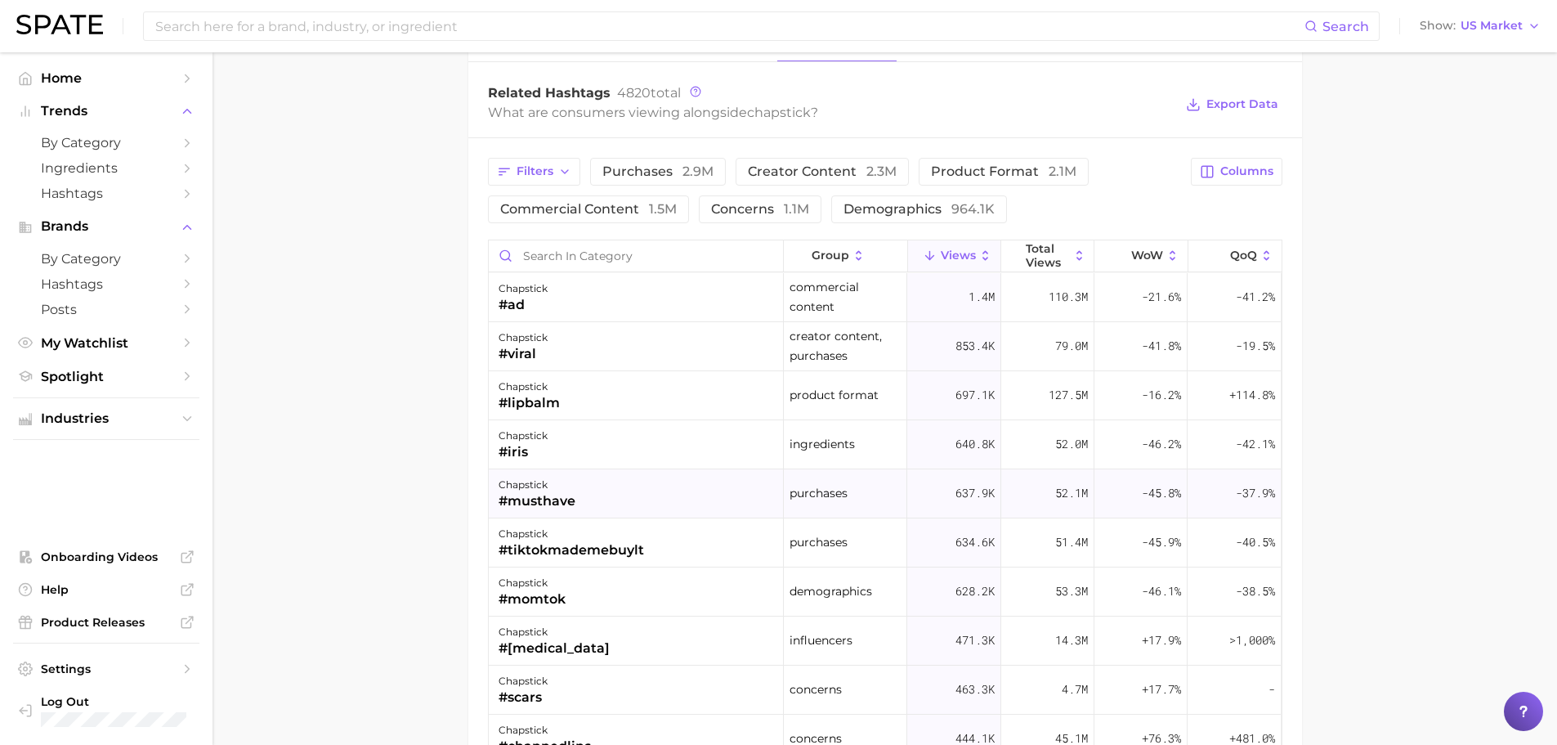
click at [540, 498] on div "#musthave" at bounding box center [537, 501] width 77 height 20
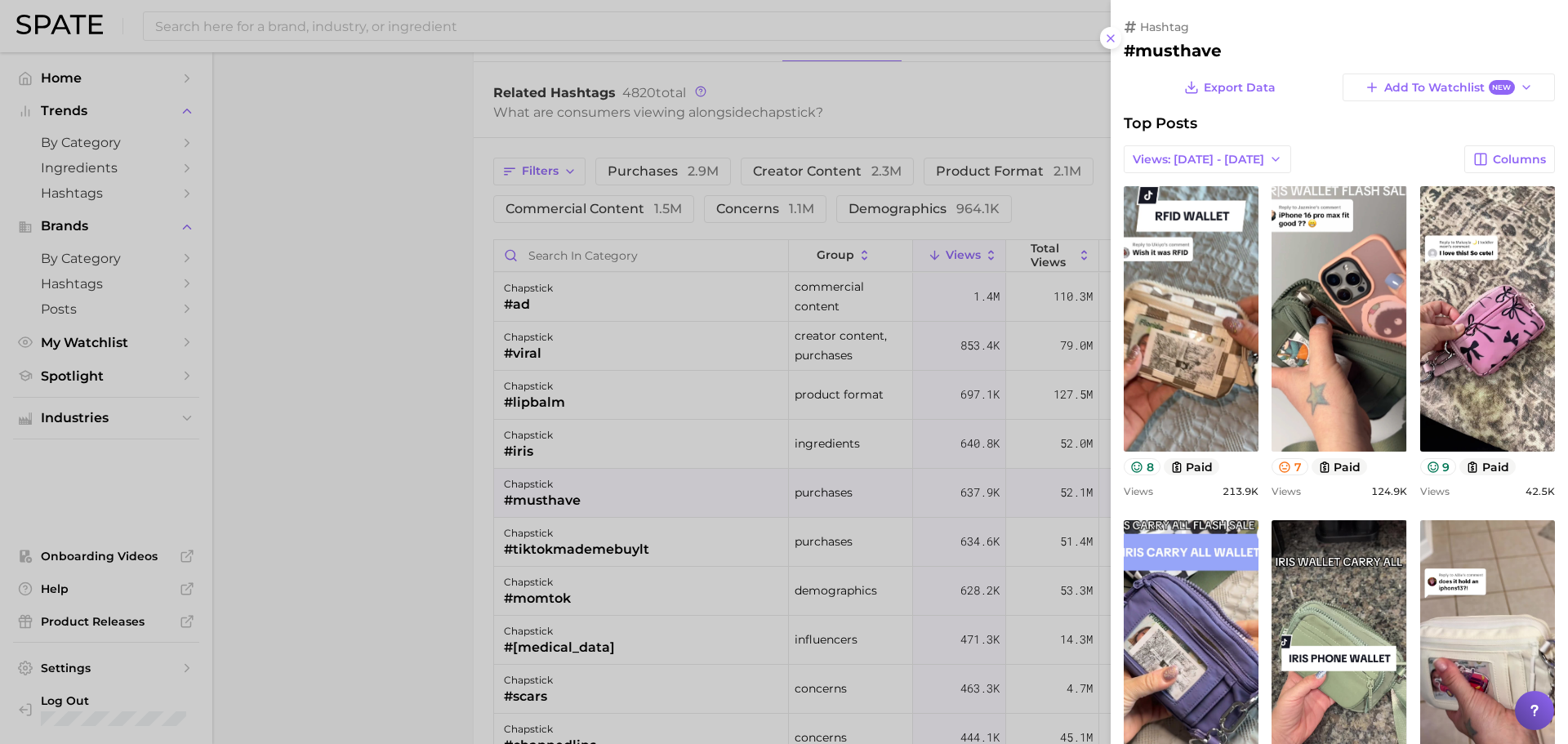
click at [355, 277] on div at bounding box center [784, 372] width 1568 height 744
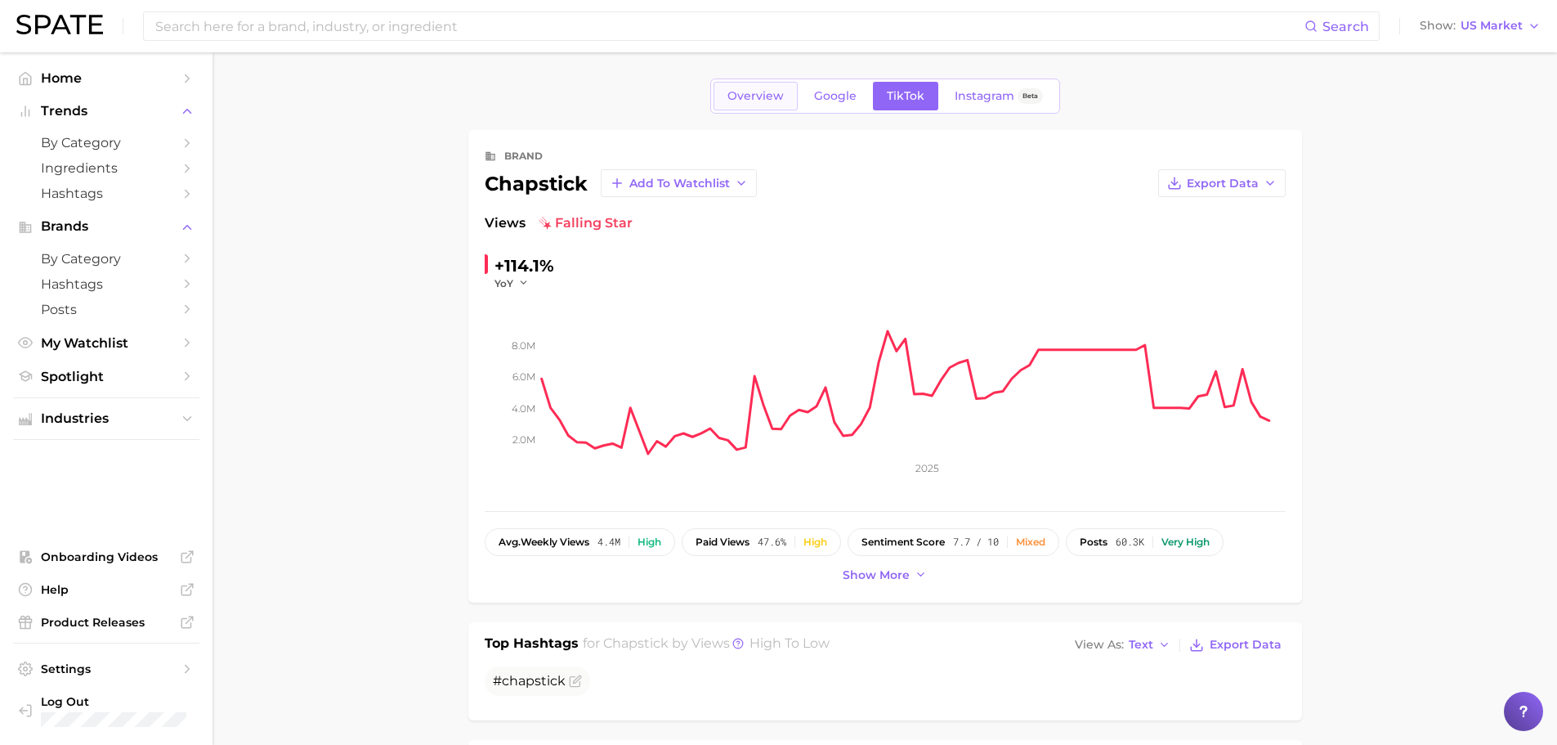
click at [769, 87] on link "Overview" at bounding box center [756, 96] width 84 height 29
